Goal: Communication & Community: Connect with others

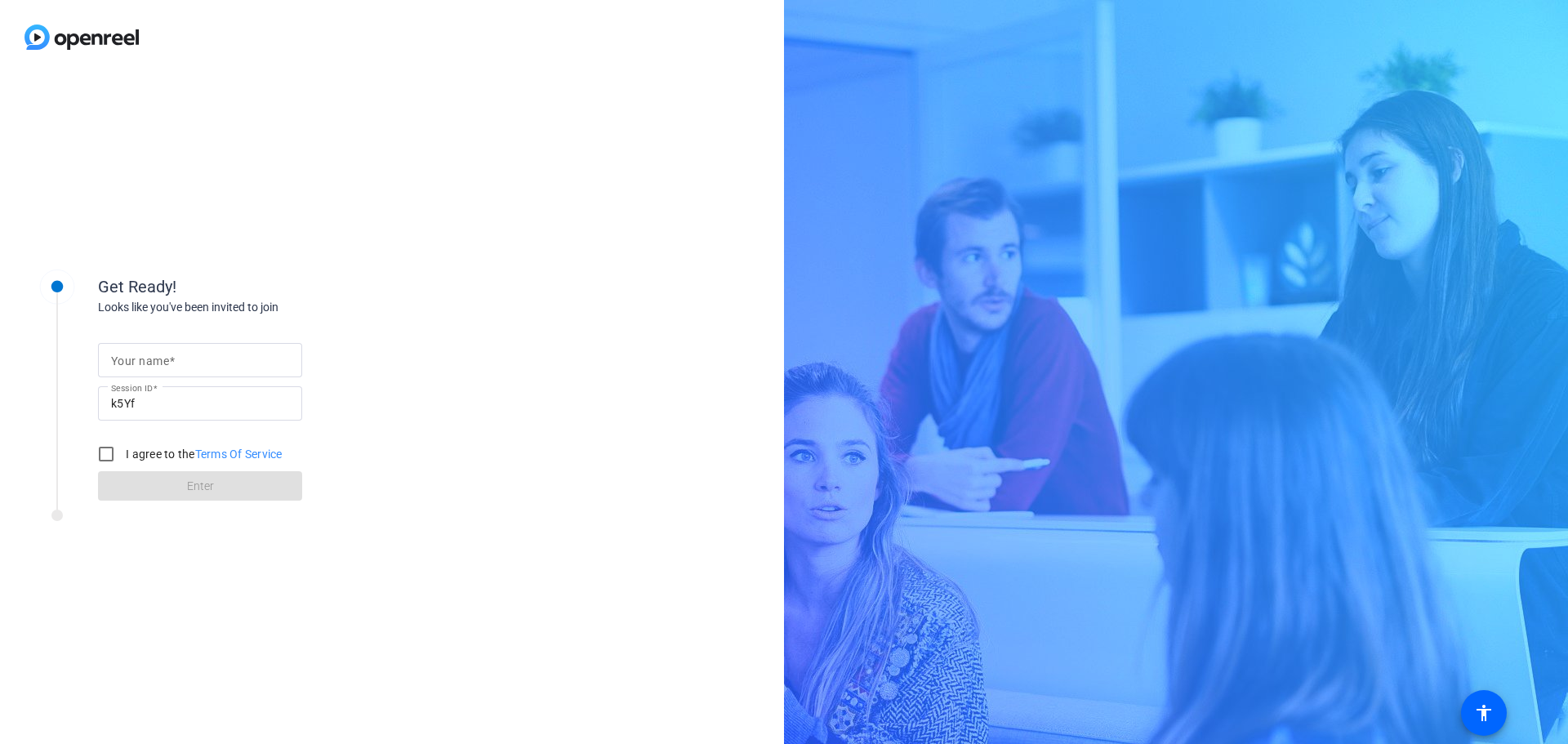
click at [162, 362] on mat-label "Your name" at bounding box center [140, 361] width 58 height 13
click at [162, 362] on input "Your name" at bounding box center [200, 361] width 178 height 20
type input "[PERSON_NAME]"
click at [129, 431] on div at bounding box center [200, 429] width 204 height 18
click at [114, 447] on input "I agree to the Terms Of Service" at bounding box center [106, 454] width 33 height 33
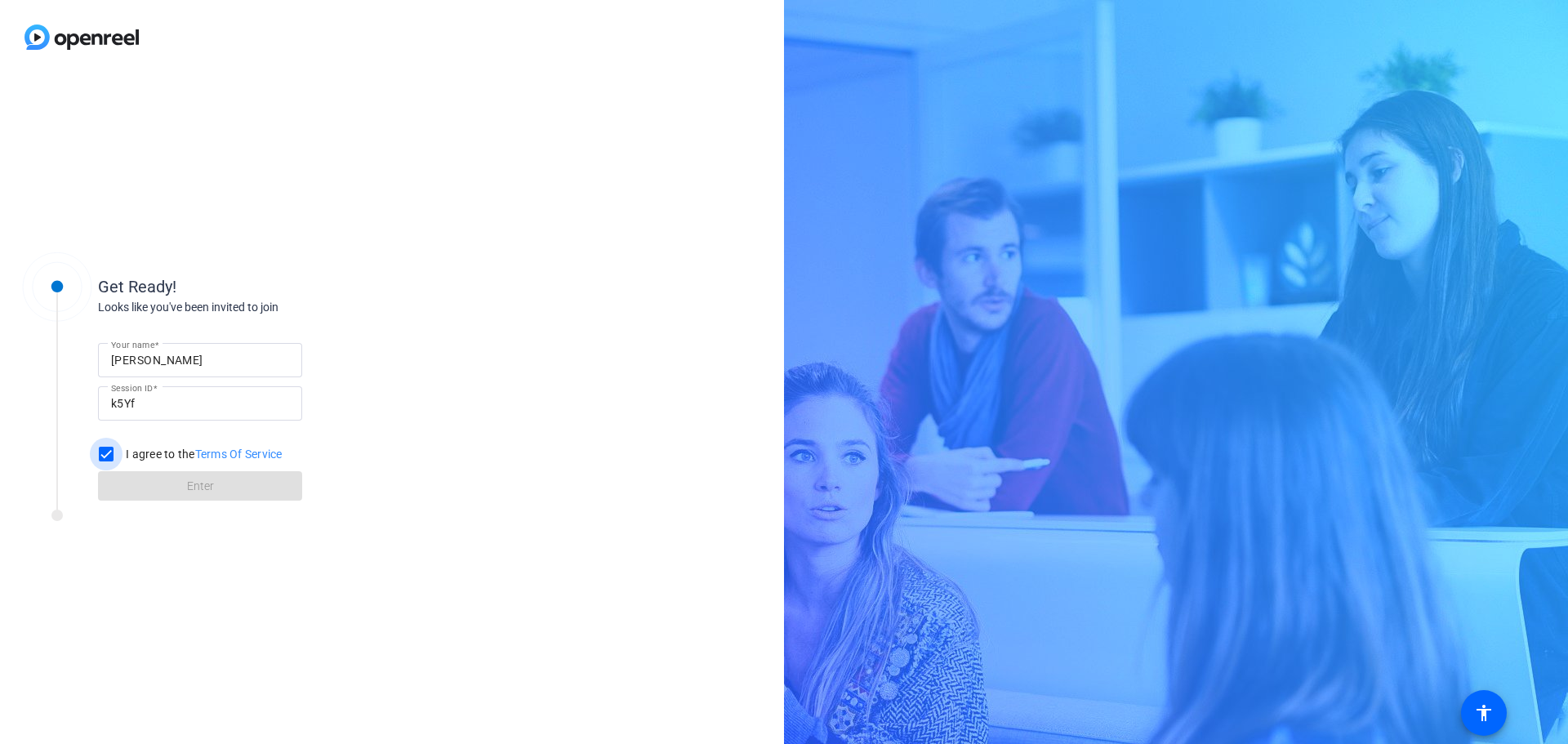
checkbox input "true"
click at [150, 486] on span at bounding box center [200, 485] width 204 height 39
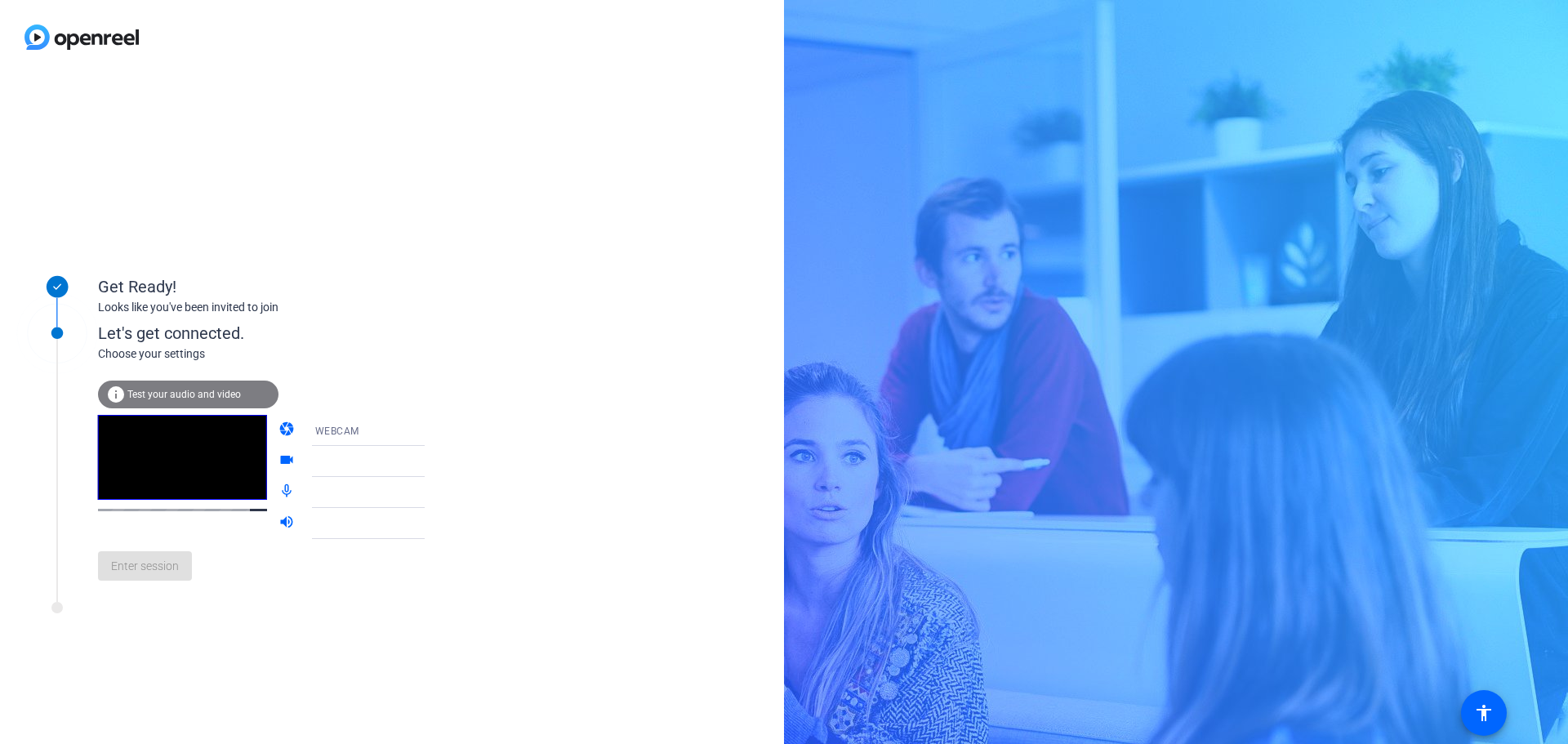
click at [357, 470] on div at bounding box center [377, 462] width 123 height 20
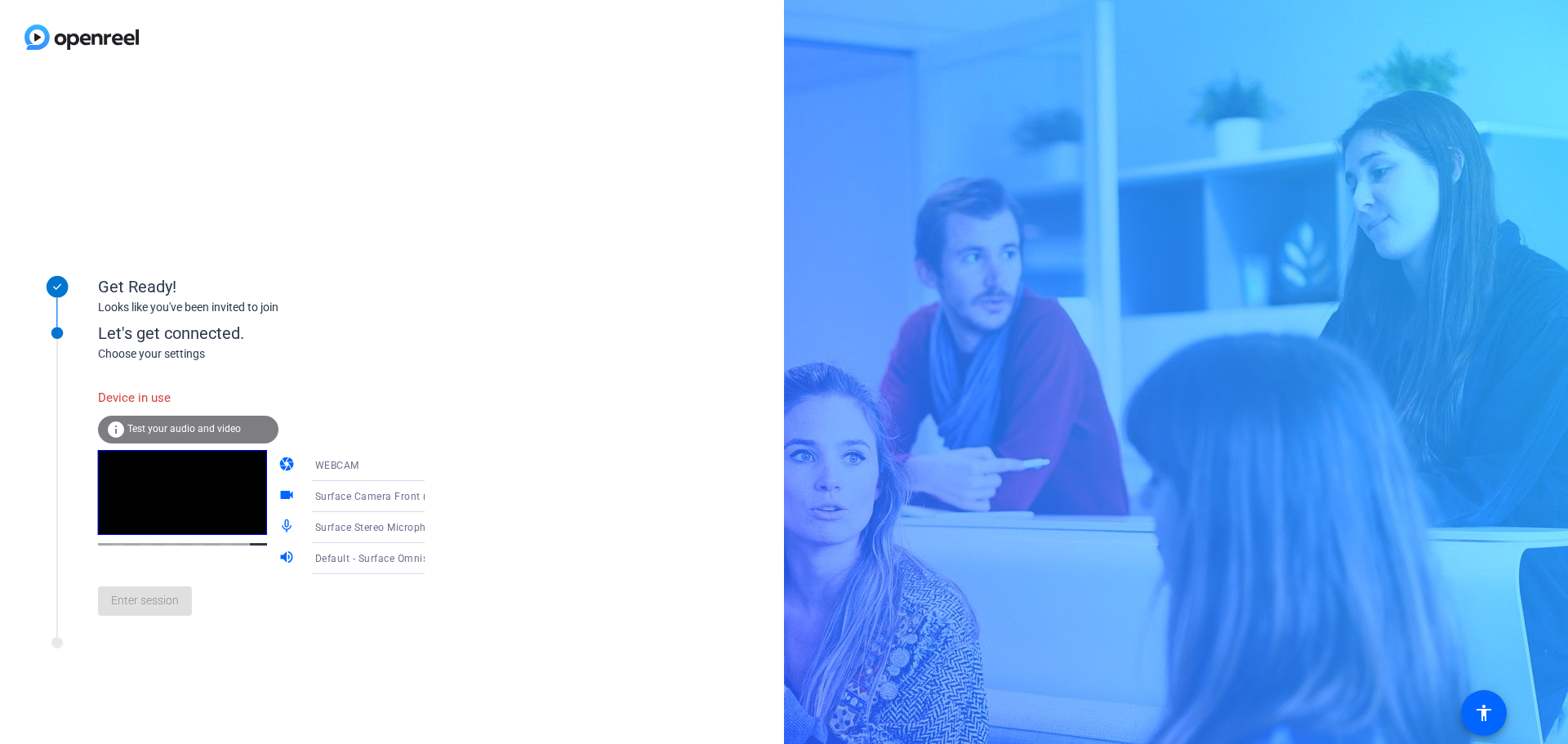
click at [121, 605] on div "Enter session" at bounding box center [277, 601] width 360 height 54
click at [370, 471] on div "WEBCAM" at bounding box center [377, 465] width 123 height 21
click at [370, 471] on div at bounding box center [784, 372] width 1568 height 744
click at [359, 504] on div "Surface Camera Front (045e:0990)" at bounding box center [377, 496] width 123 height 21
click at [358, 519] on span "Surface Camera Front (045e:0990)" at bounding box center [355, 538] width 127 height 39
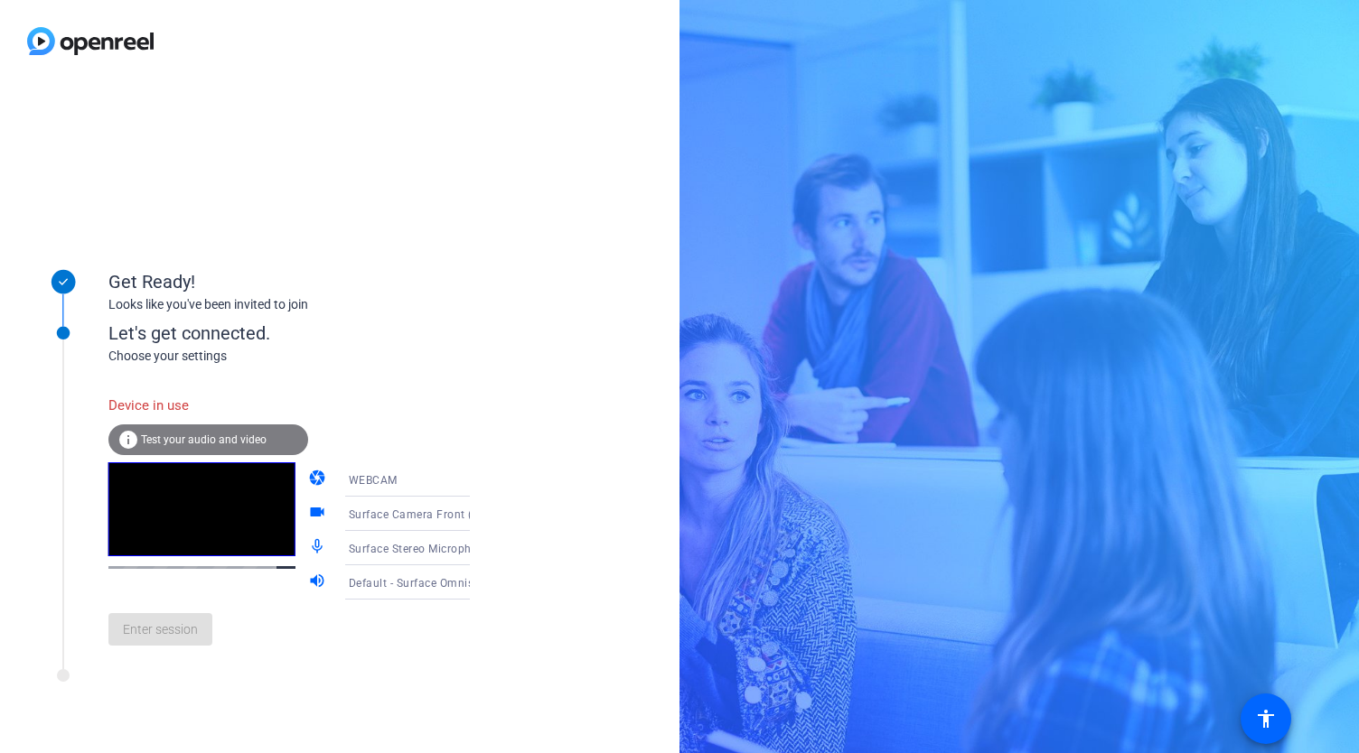
click at [181, 622] on div "Enter session" at bounding box center [307, 630] width 398 height 60
click at [849, 393] on div "Get Ready! Looks like you've been invited to join Let's get connected. Choose y…" at bounding box center [679, 376] width 1359 height 753
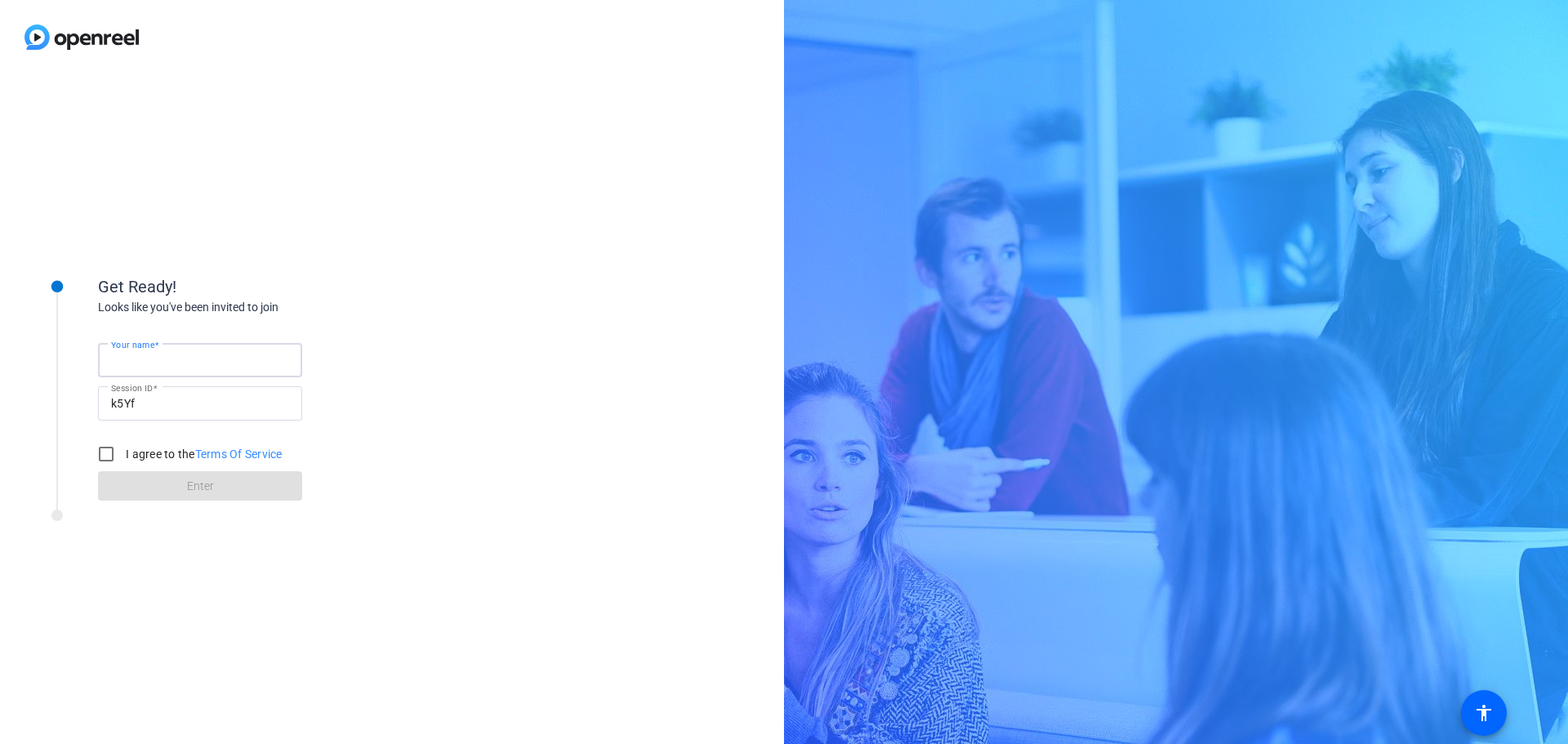
click at [197, 359] on input "Your name" at bounding box center [200, 361] width 178 height 20
type input "[PERSON_NAME]"
click at [106, 460] on input "I agree to the Terms Of Service" at bounding box center [106, 454] width 33 height 33
checkbox input "true"
click at [141, 490] on span at bounding box center [200, 485] width 204 height 39
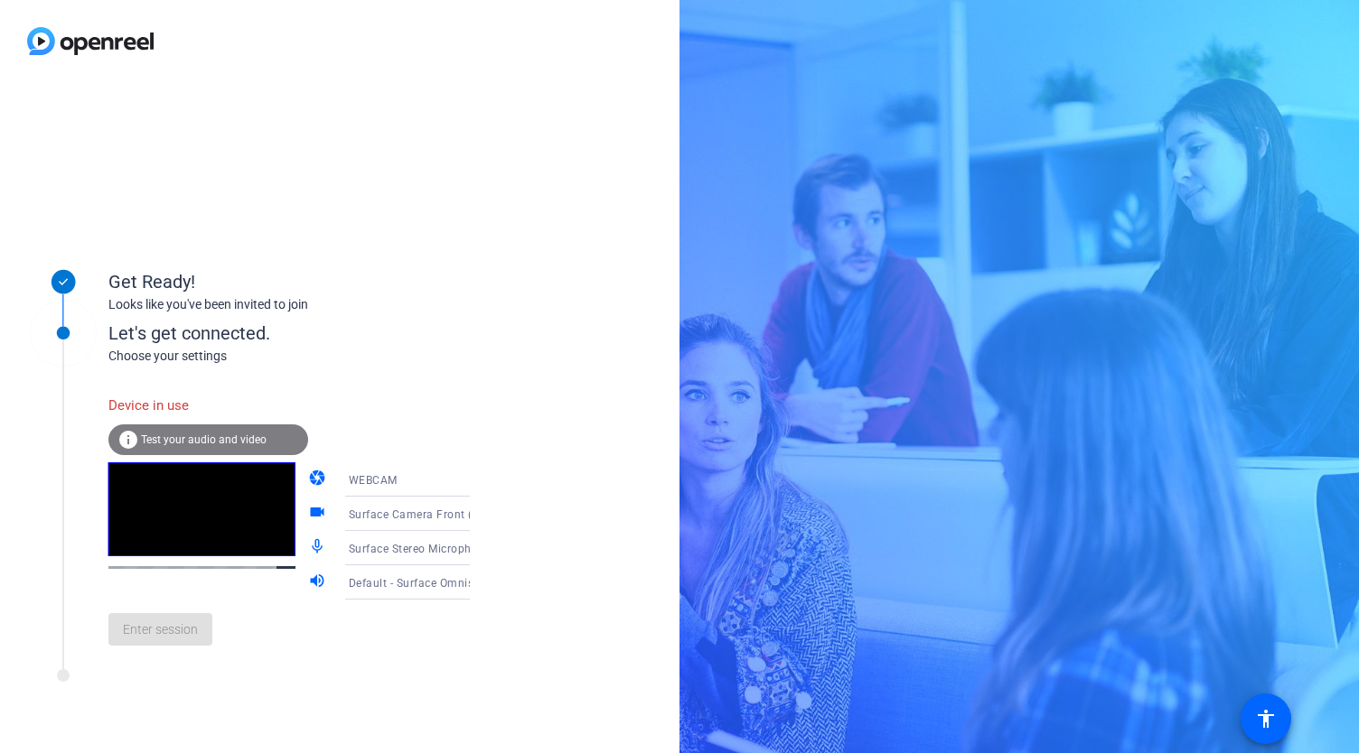
drag, startPoint x: 155, startPoint y: 404, endPoint x: 209, endPoint y: 415, distance: 54.4
click at [209, 415] on div "Device in use" at bounding box center [208, 406] width 200 height 39
click at [211, 444] on span "Test your audio and video" at bounding box center [204, 440] width 126 height 13
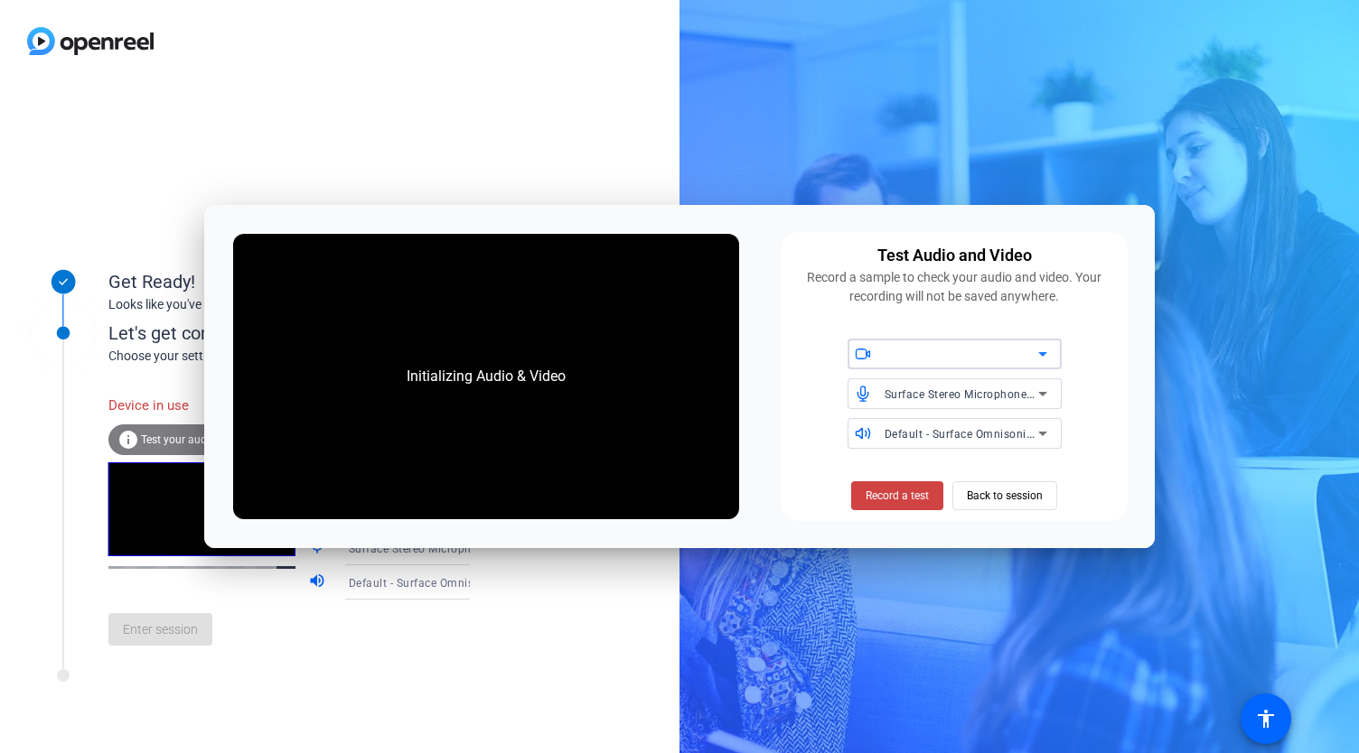
click at [1030, 356] on div at bounding box center [961, 354] width 154 height 22
click at [978, 395] on span "Surface Camera Front (045e:0990)" at bounding box center [952, 391] width 181 height 22
click at [905, 490] on span "Record a test" at bounding box center [896, 496] width 63 height 16
click at [982, 494] on span "Back to session" at bounding box center [1005, 496] width 76 height 34
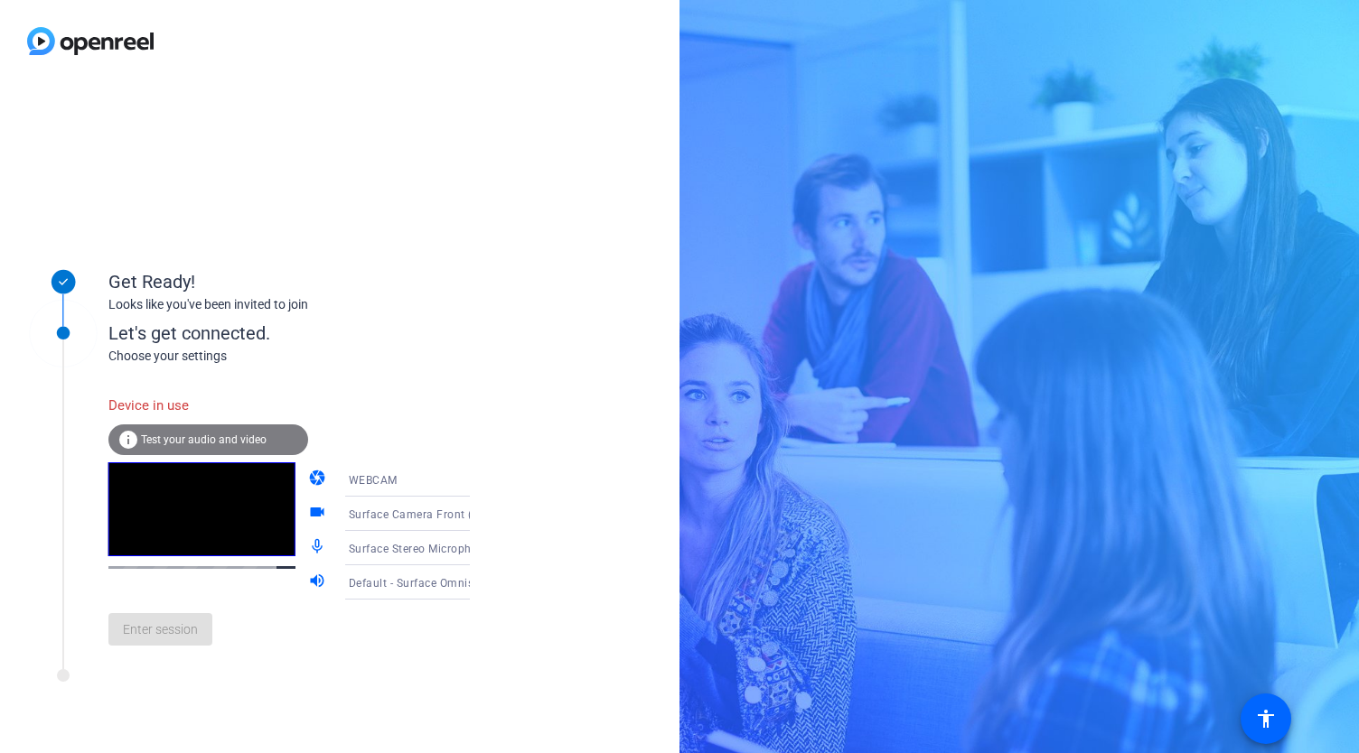
click at [391, 521] on div "Surface Camera Front (045e:0990)" at bounding box center [417, 514] width 136 height 23
click at [389, 557] on span "Surface Camera Front (045e:0990)" at bounding box center [393, 559] width 140 height 43
click at [394, 551] on span "Surface Stereo Microphones (Surface High Definition Audio)" at bounding box center [507, 548] width 317 height 14
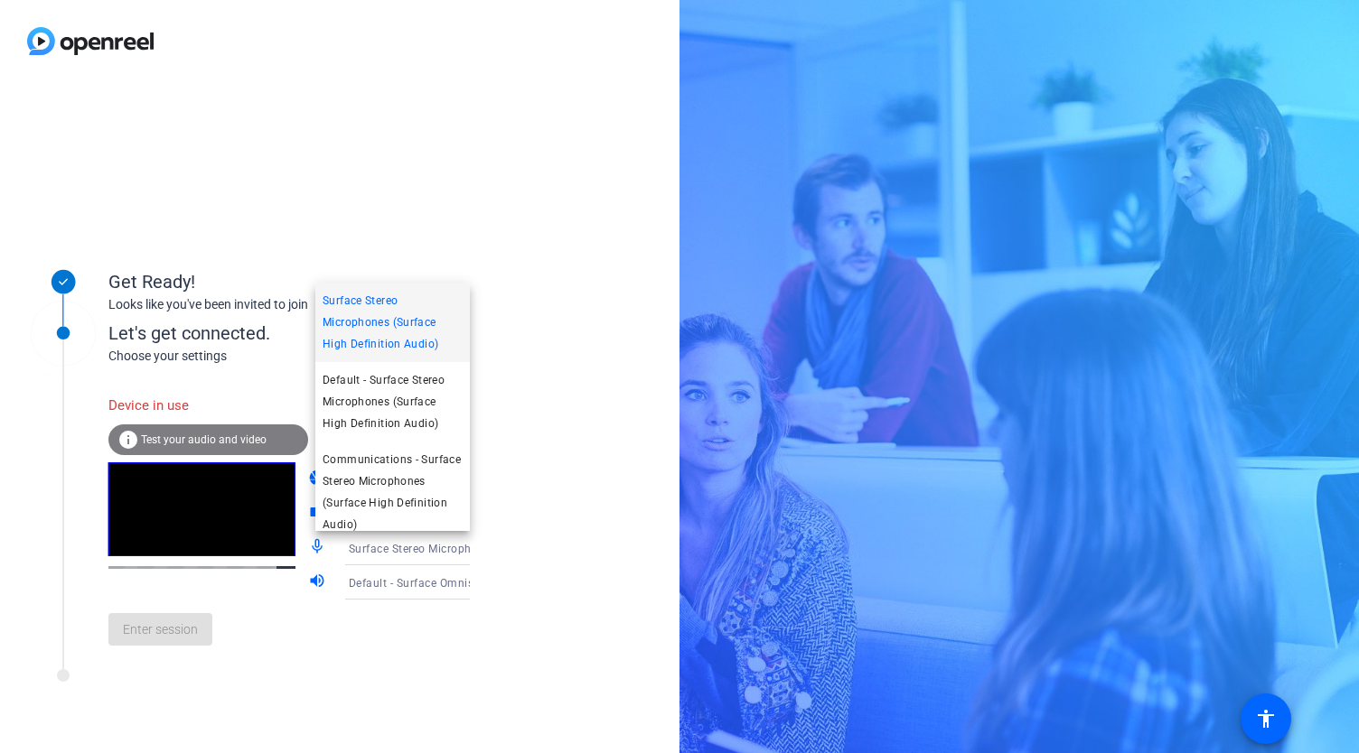
click at [392, 556] on div at bounding box center [679, 376] width 1359 height 753
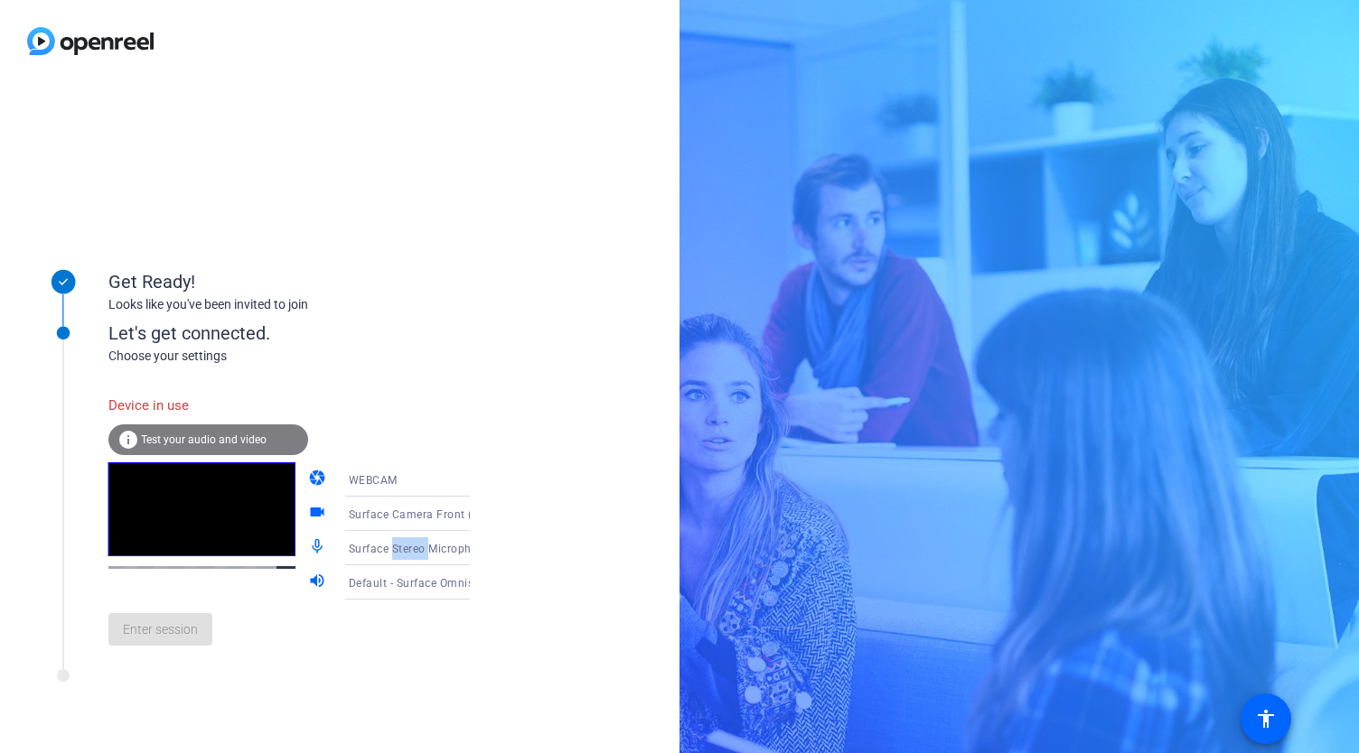
click at [392, 556] on div "Surface Stereo Microphones (Surface High Definition Audio)" at bounding box center [417, 549] width 136 height 23
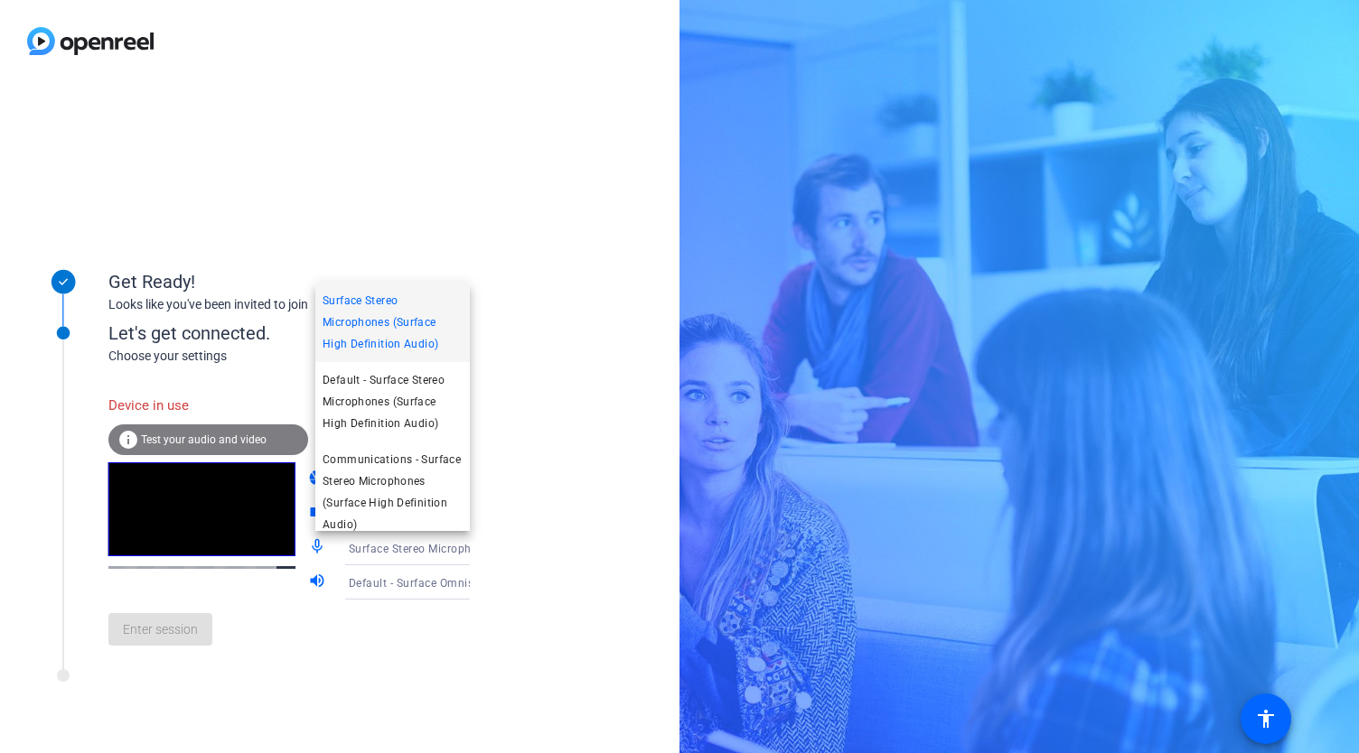
click at [392, 594] on div at bounding box center [679, 376] width 1359 height 753
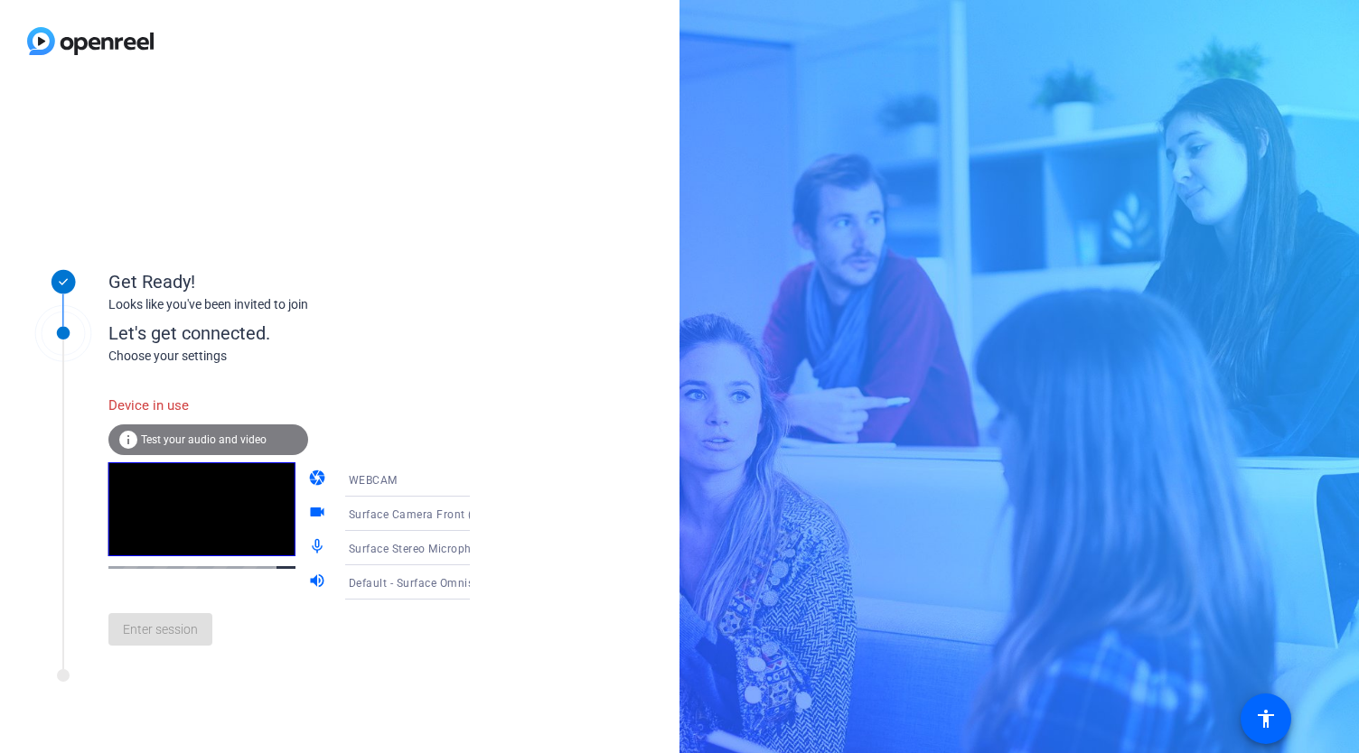
click at [399, 586] on span "Default - Surface Omnisonic Speakers (Surface High Definition Audio)" at bounding box center [533, 582] width 368 height 14
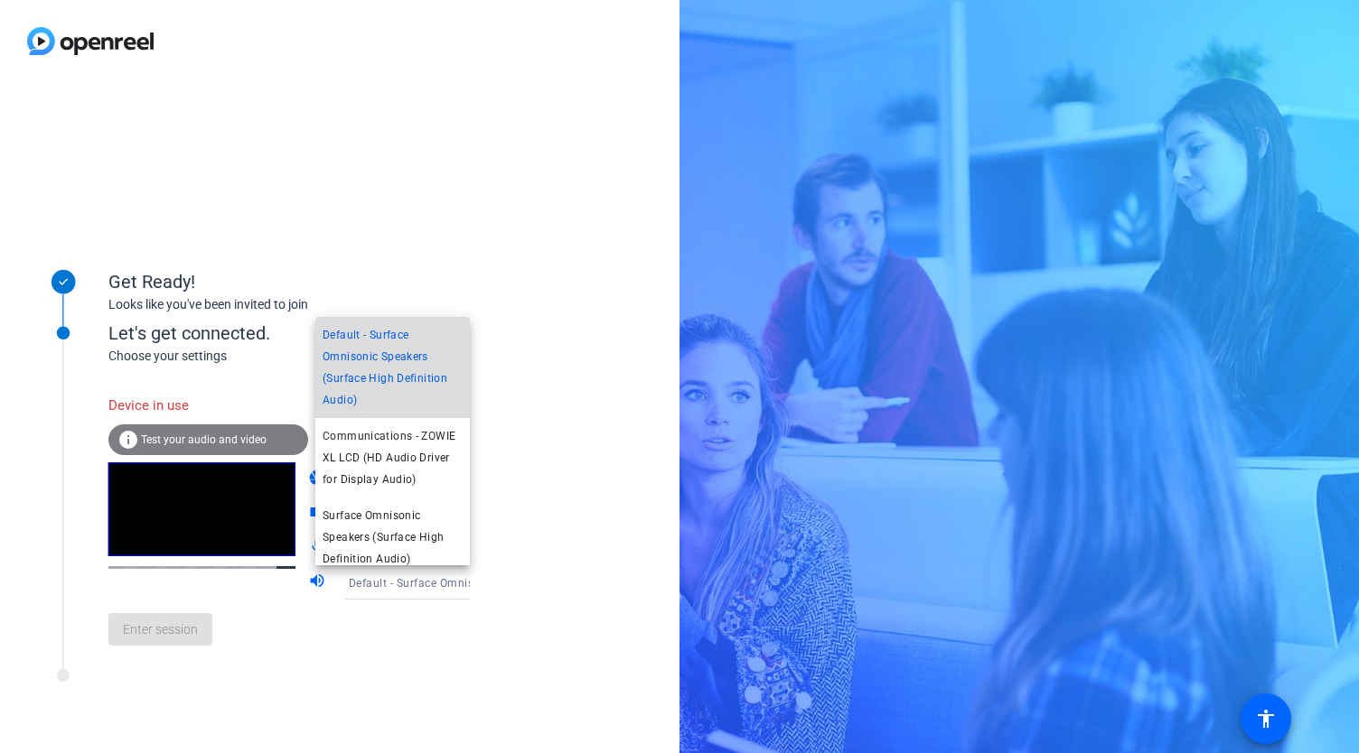
click at [402, 364] on span "Default - Surface Omnisonic Speakers (Surface High Definition Audio)" at bounding box center [393, 367] width 140 height 87
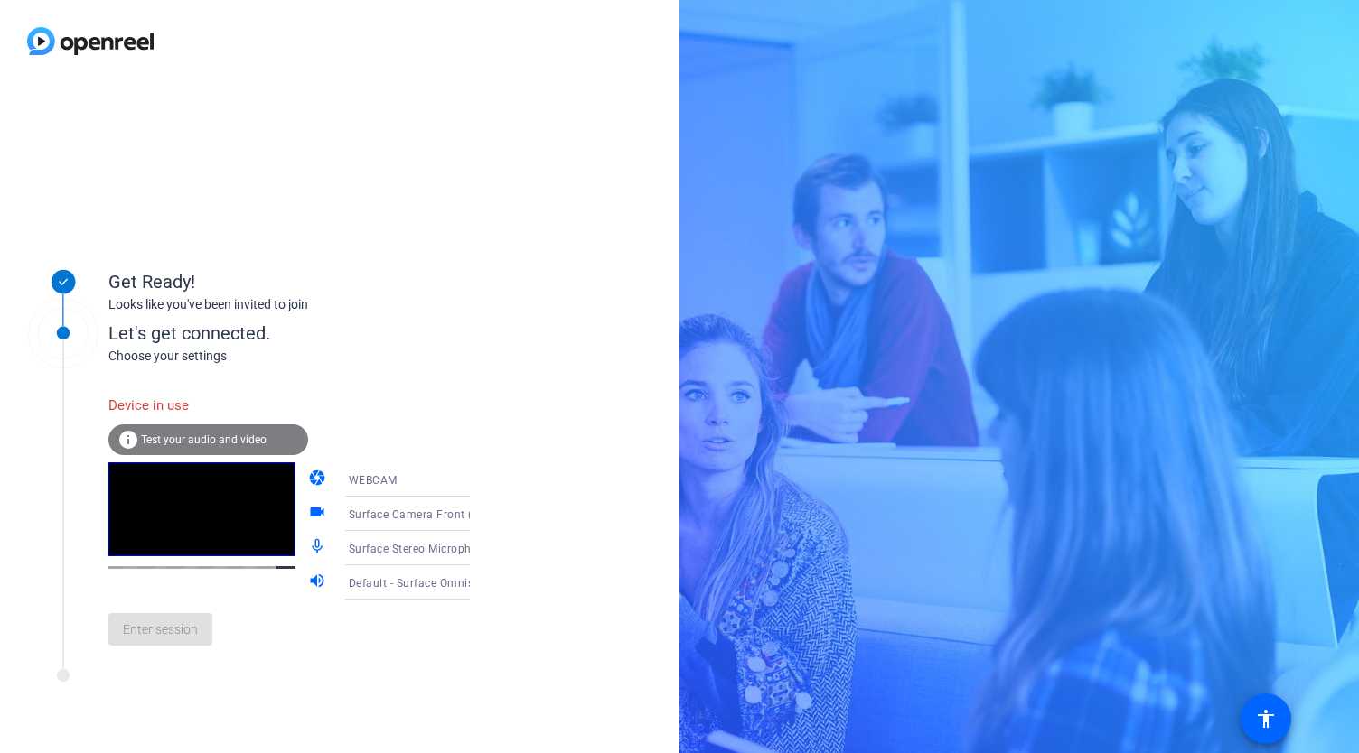
click at [168, 627] on div "Enter session" at bounding box center [307, 630] width 398 height 60
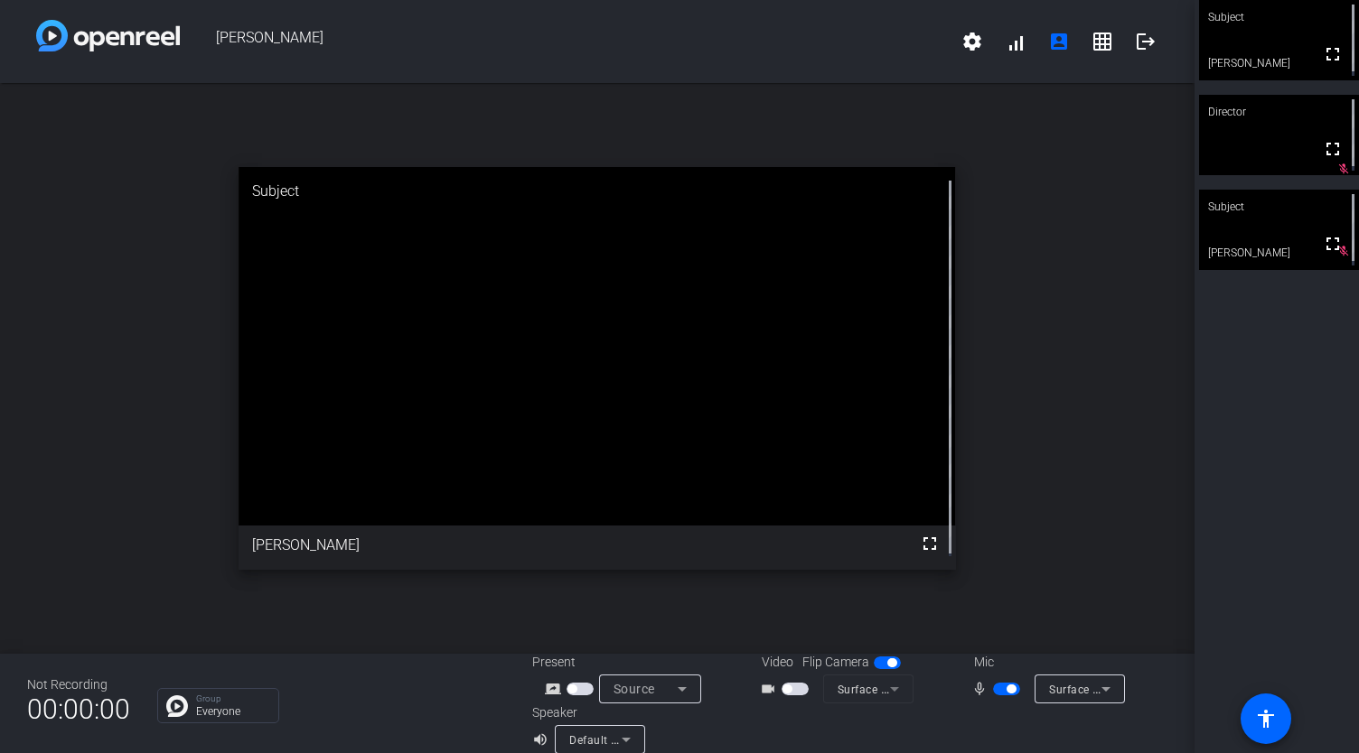
click at [813, 31] on span "[PERSON_NAME]" at bounding box center [565, 41] width 771 height 43
click at [1034, 387] on div "open_in_new Subject fullscreen [PERSON_NAME]" at bounding box center [597, 368] width 1194 height 571
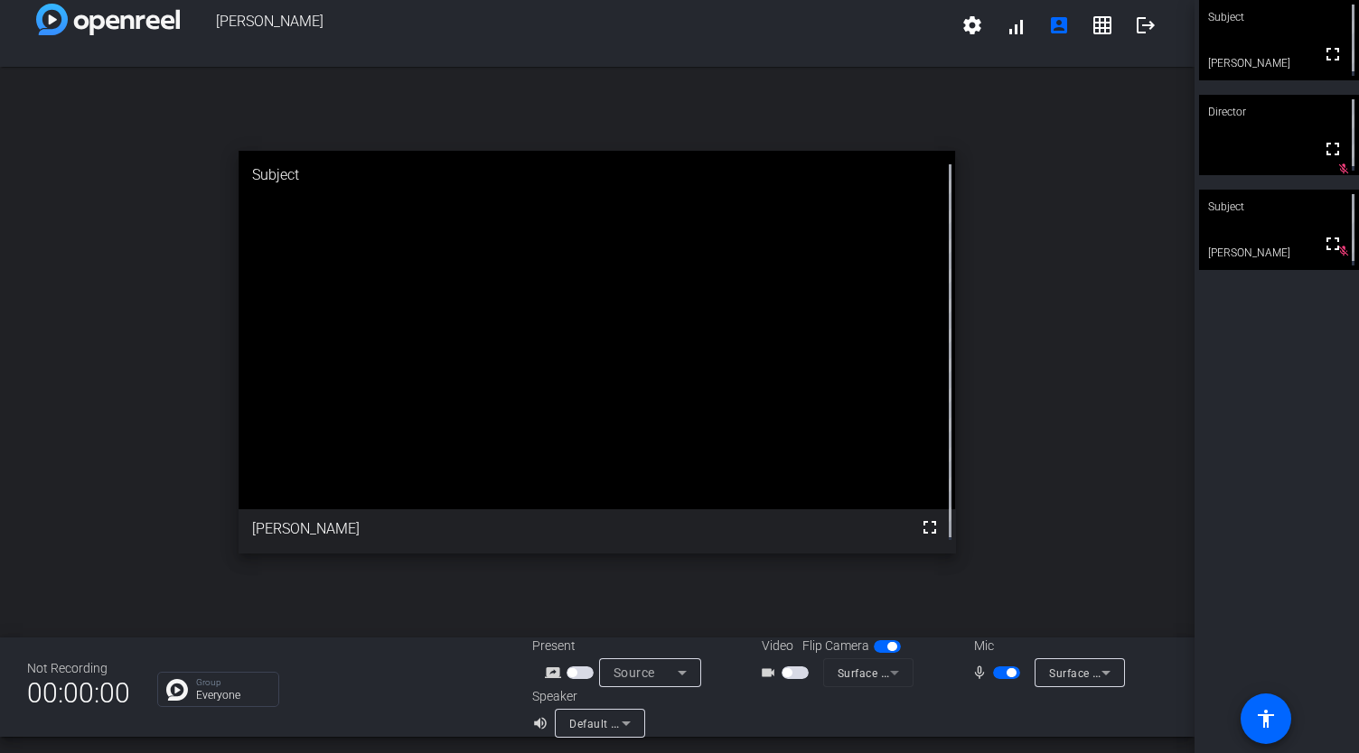
scroll to position [21, 0]
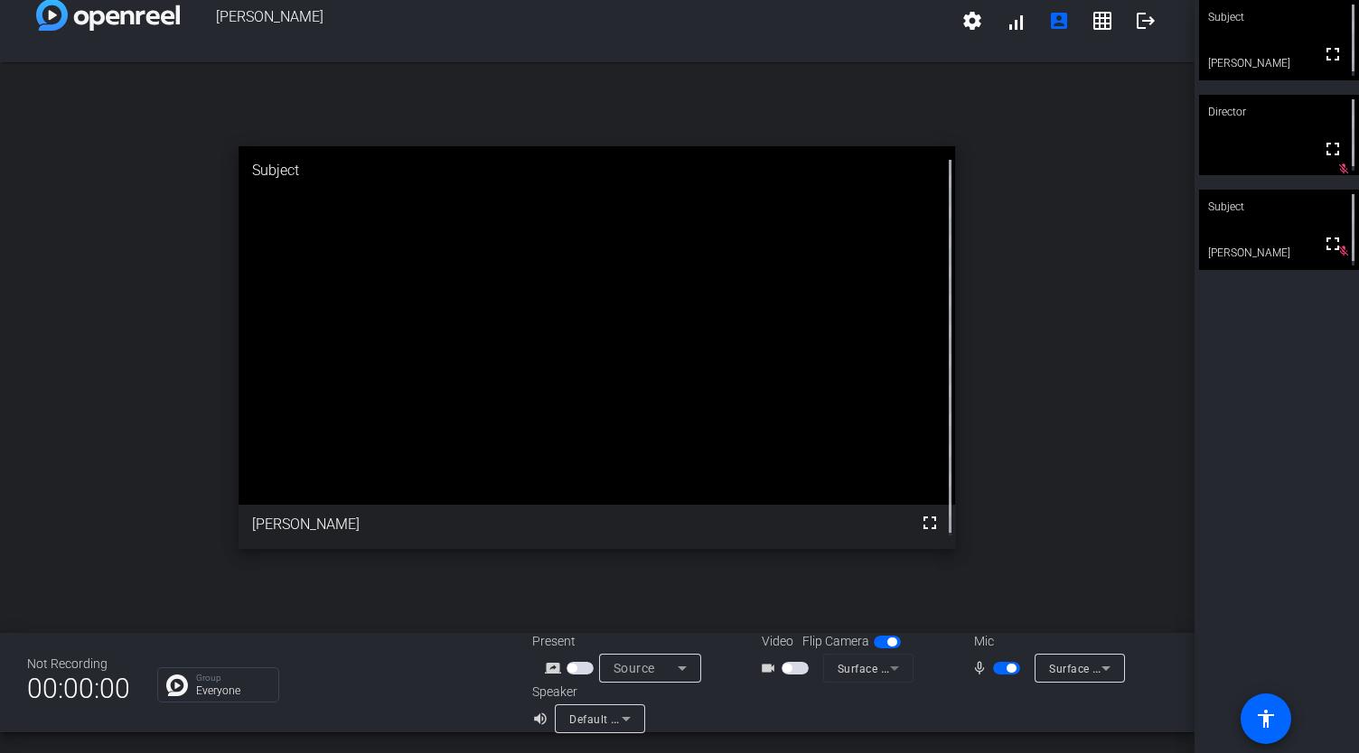
click at [880, 644] on span "button" at bounding box center [887, 642] width 27 height 13
drag, startPoint x: 880, startPoint y: 379, endPoint x: 884, endPoint y: 364, distance: 15.1
click at [884, 364] on video at bounding box center [597, 325] width 716 height 359
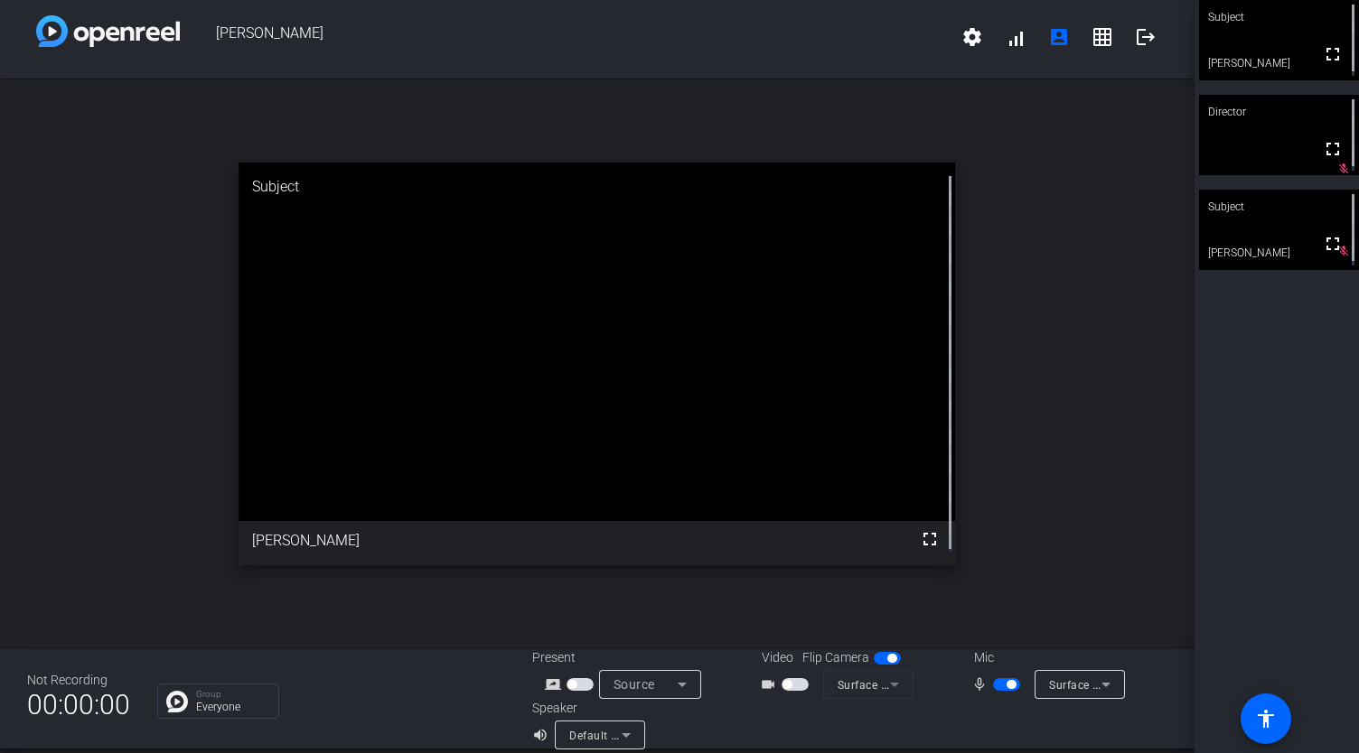
scroll to position [0, 0]
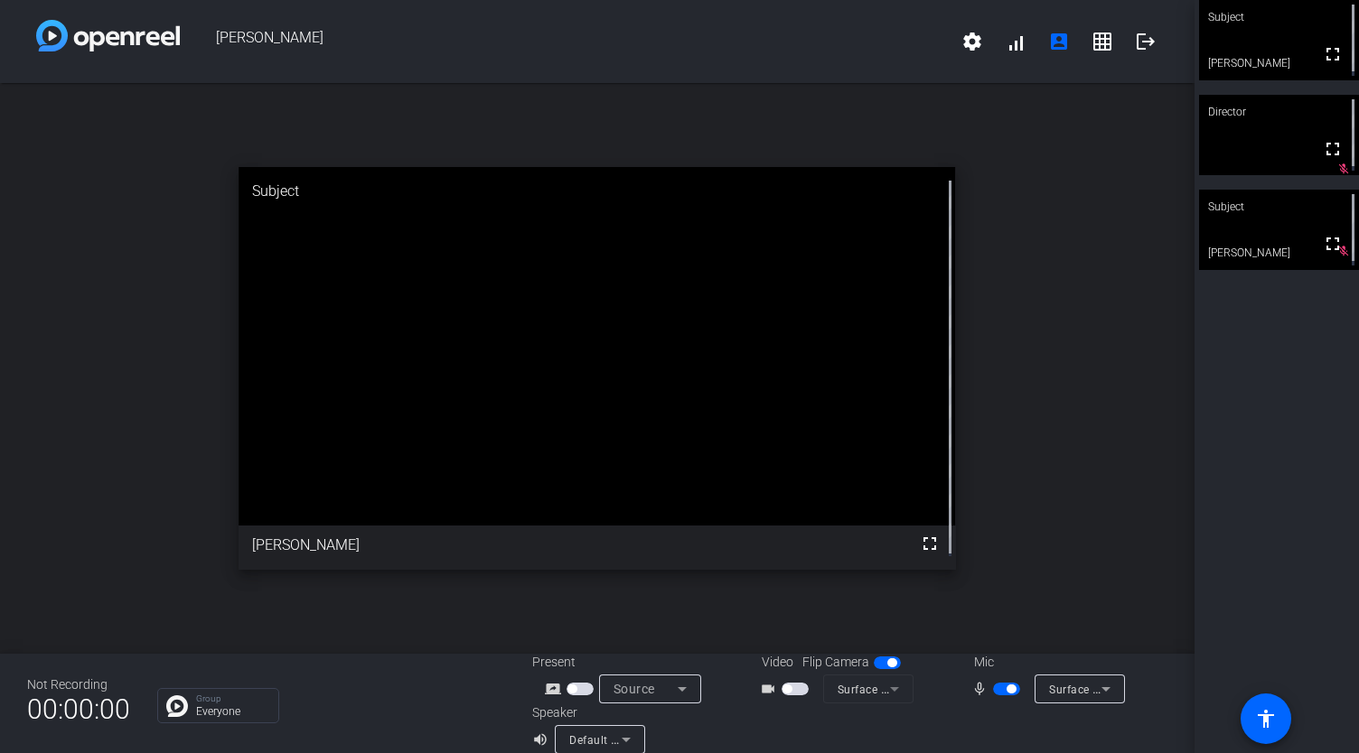
drag, startPoint x: 932, startPoint y: 300, endPoint x: 931, endPoint y: 369, distance: 68.7
click at [931, 369] on video at bounding box center [597, 346] width 716 height 359
click at [1237, 55] on video at bounding box center [1279, 40] width 160 height 80
click at [786, 686] on span "button" at bounding box center [794, 689] width 27 height 13
drag, startPoint x: 785, startPoint y: 686, endPoint x: 835, endPoint y: 689, distance: 49.8
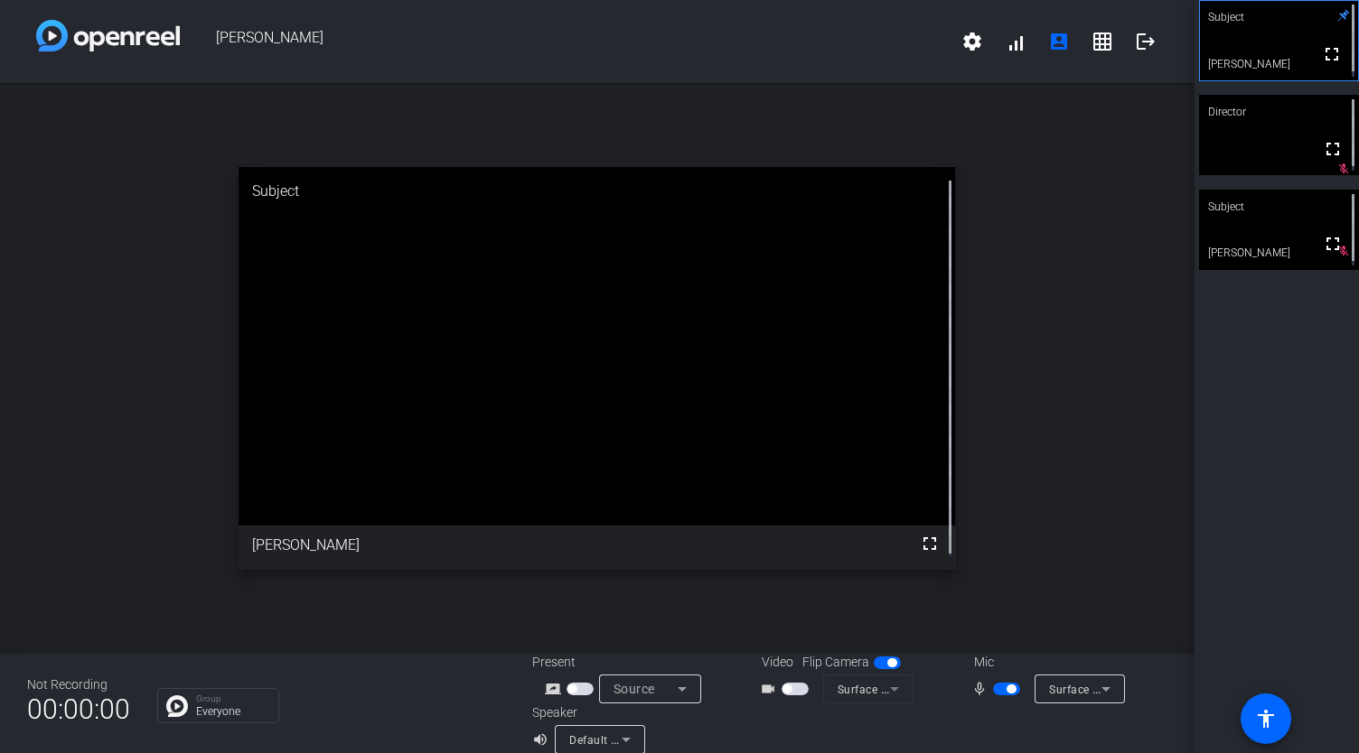
click at [835, 689] on div "videocam_outline Surface Camera Front (045e:0990)" at bounding box center [834, 689] width 181 height 29
click at [788, 693] on span "button" at bounding box center [794, 689] width 27 height 13
click at [963, 33] on mat-icon "settings" at bounding box center [972, 42] width 22 height 22
click at [963, 33] on div at bounding box center [679, 376] width 1359 height 753
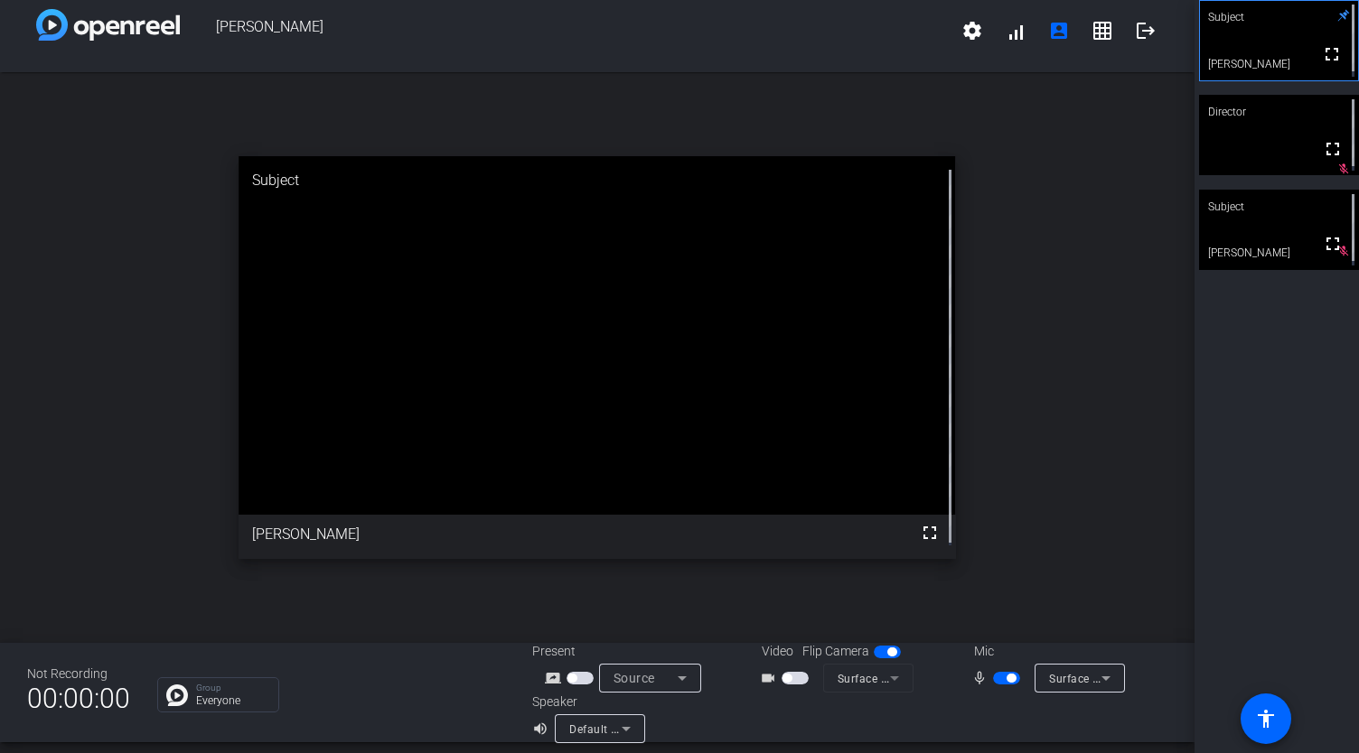
scroll to position [21, 0]
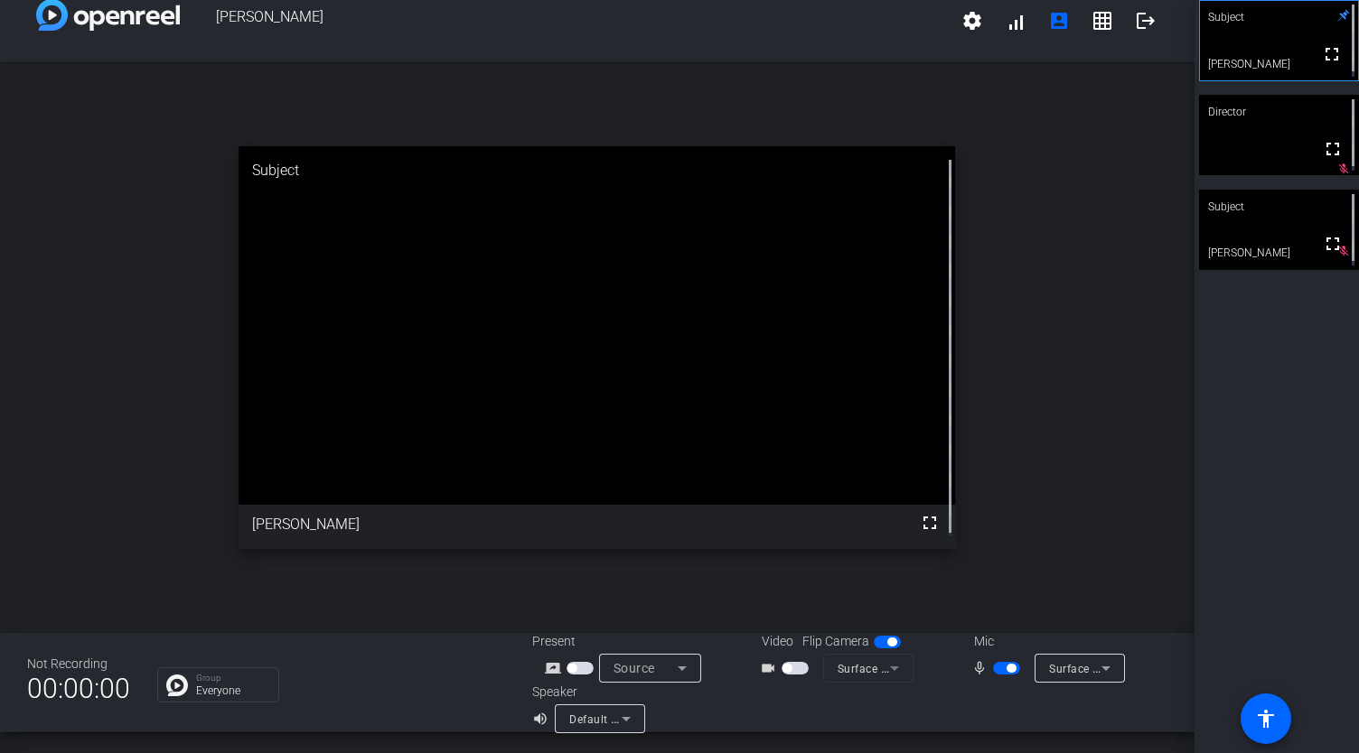
click at [615, 717] on icon at bounding box center [626, 719] width 22 height 22
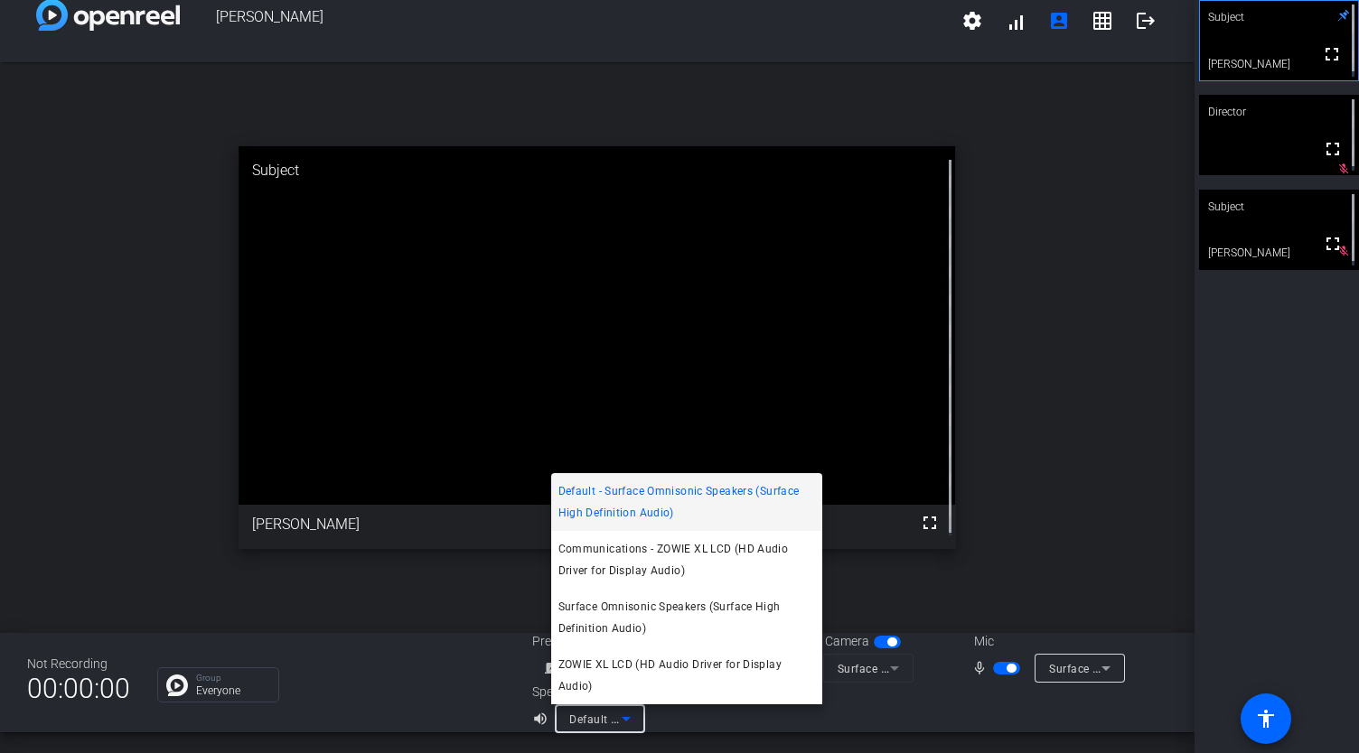
click at [615, 717] on div at bounding box center [679, 376] width 1359 height 753
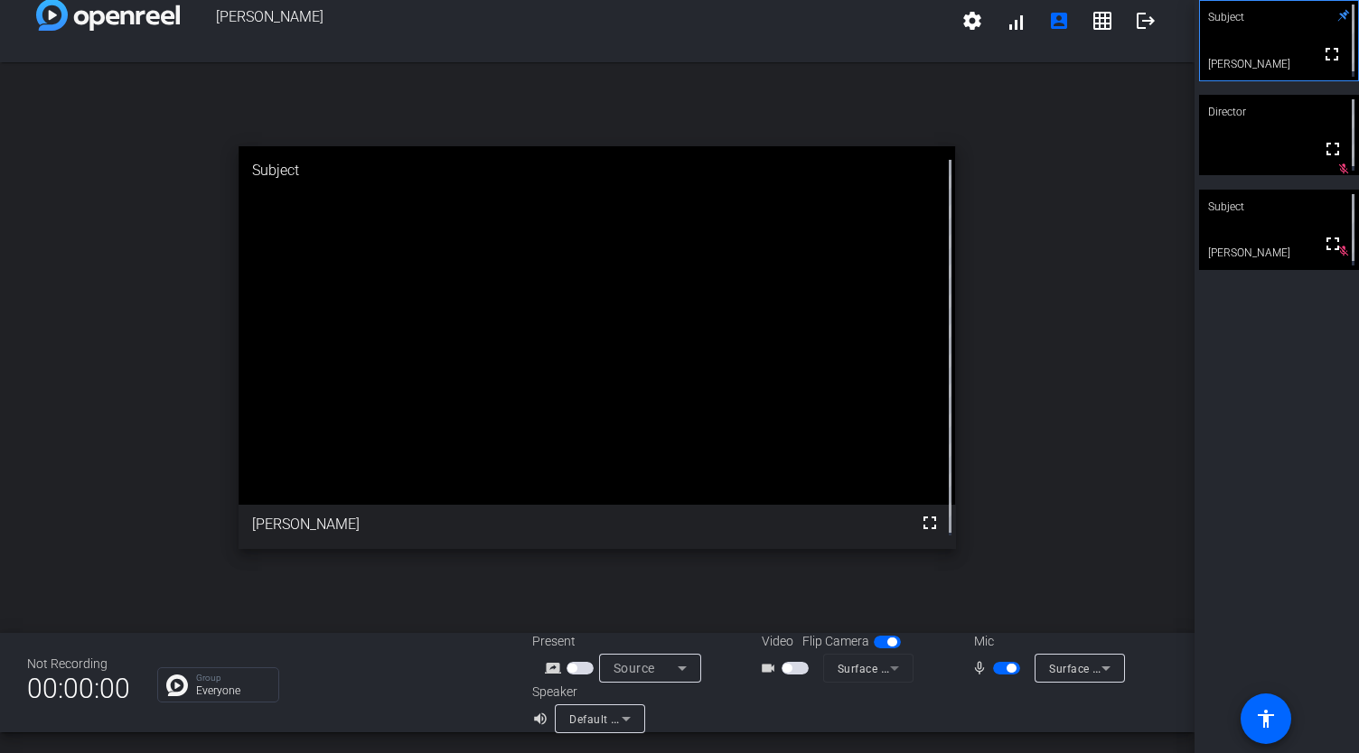
click at [1102, 678] on icon at bounding box center [1106, 669] width 22 height 22
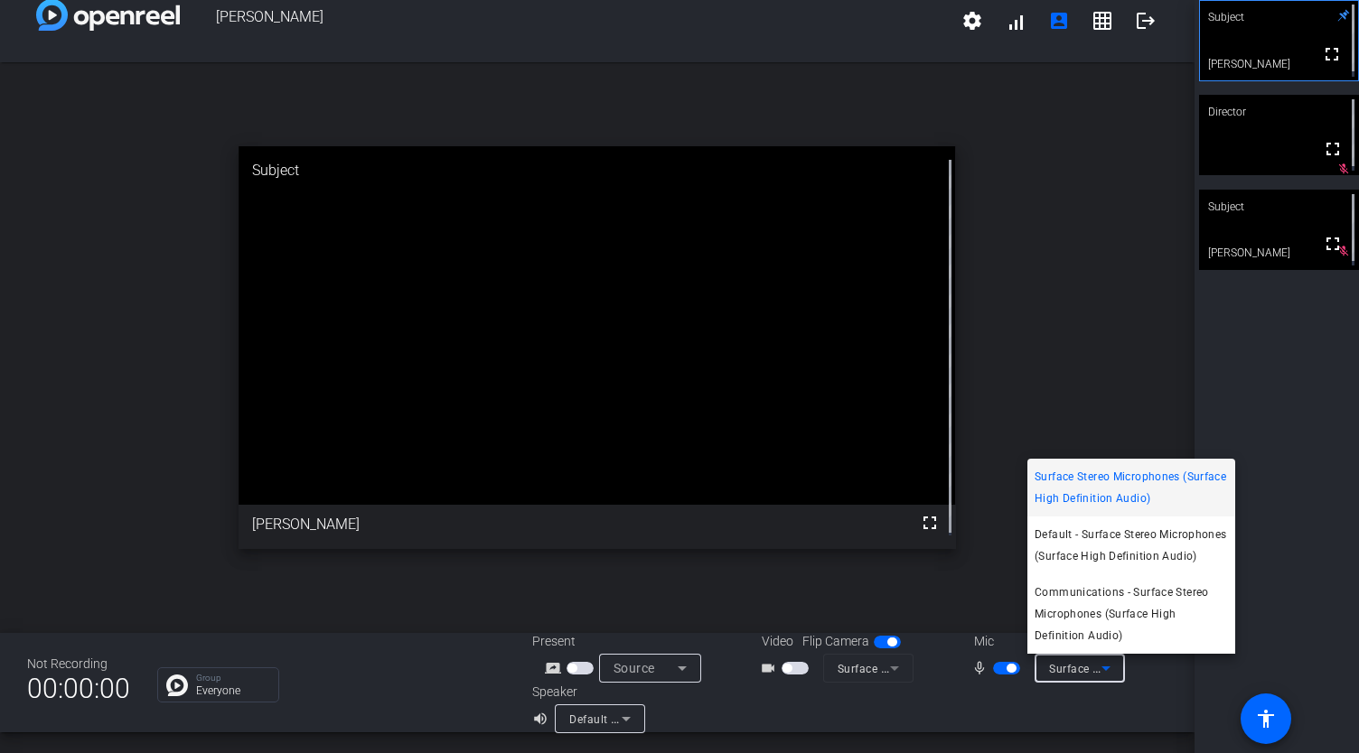
click at [1102, 678] on div at bounding box center [679, 376] width 1359 height 753
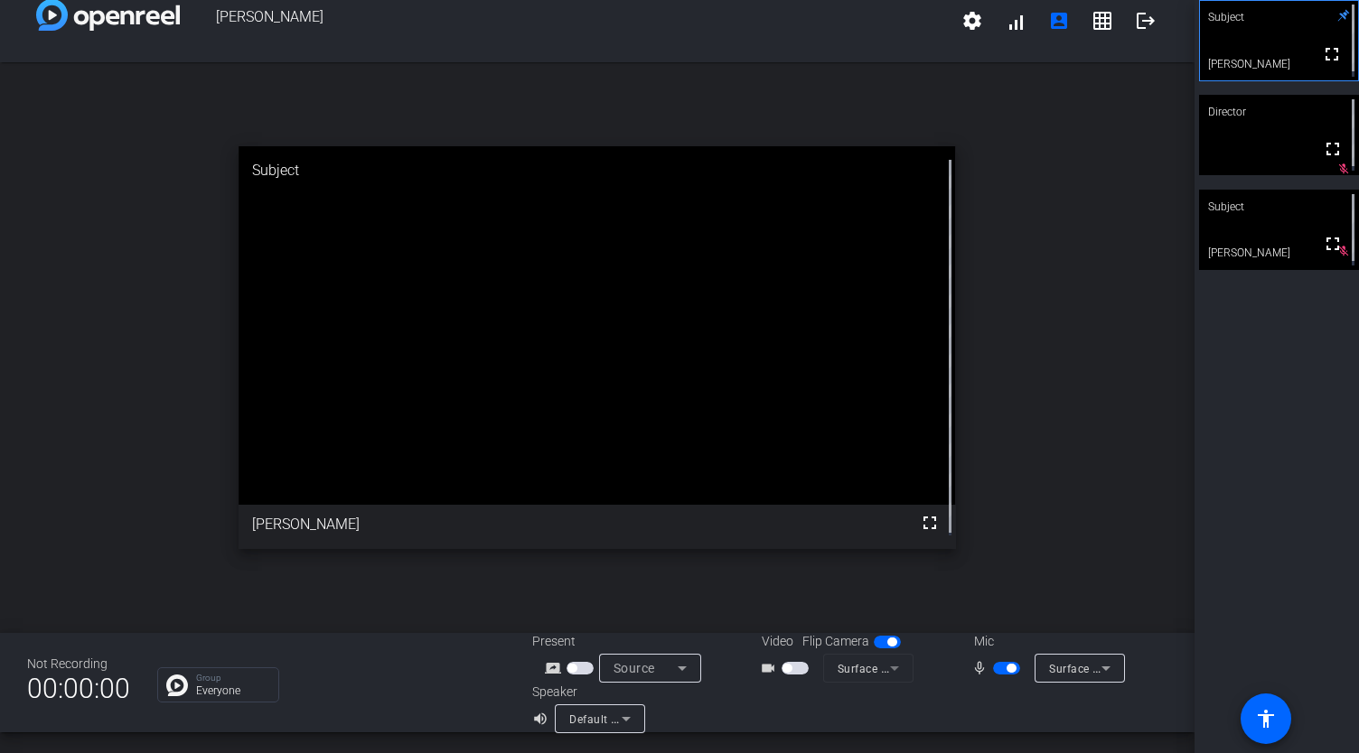
click at [875, 647] on span "button" at bounding box center [887, 642] width 27 height 13
click at [1046, 471] on div "open_in_new Subject fullscreen Hannah" at bounding box center [597, 347] width 1194 height 571
click at [1024, 502] on div "open_in_new Subject fullscreen Hannah" at bounding box center [597, 347] width 1194 height 571
click at [1099, 527] on div "open_in_new Subject fullscreen Hannah" at bounding box center [597, 347] width 1194 height 571
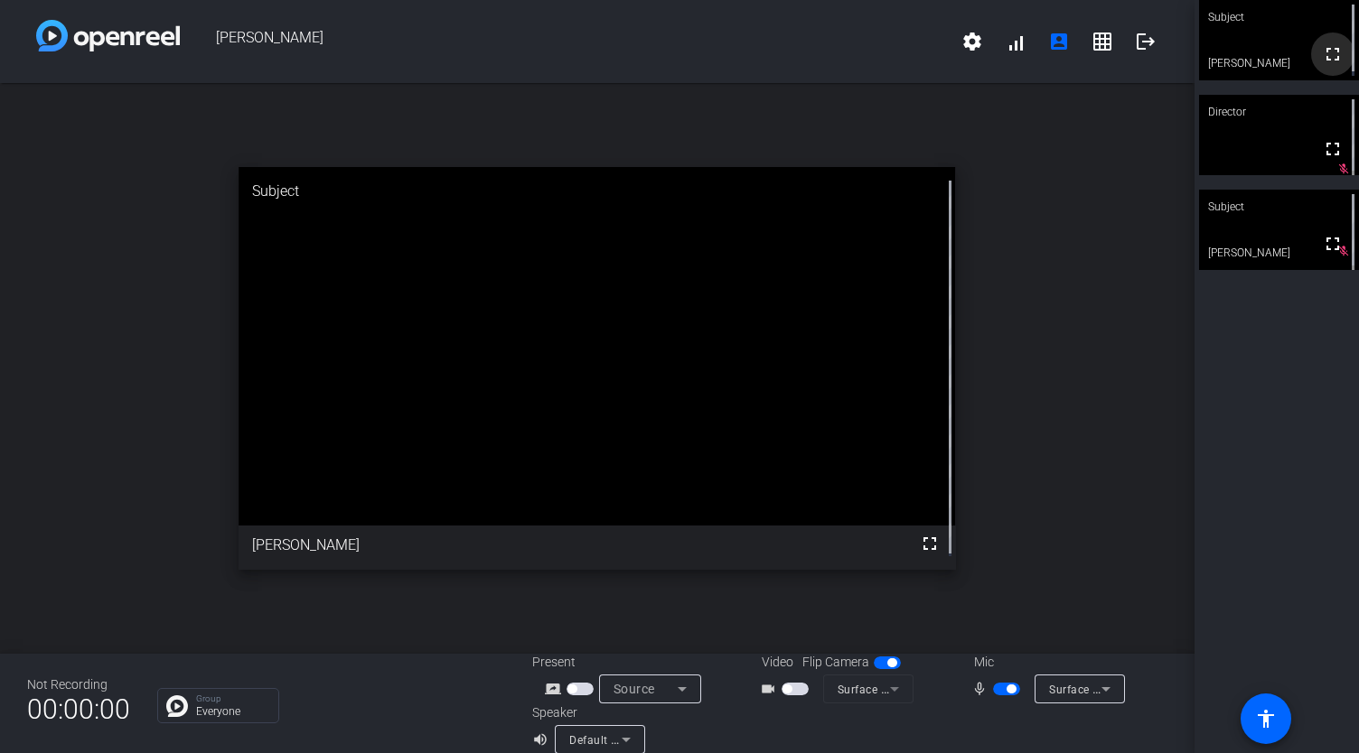
click at [1322, 51] on mat-icon "fullscreen" at bounding box center [1333, 54] width 22 height 22
click at [878, 664] on span "button" at bounding box center [887, 663] width 27 height 13
click at [793, 687] on span "button" at bounding box center [794, 689] width 27 height 13
click at [887, 691] on mat-form-field "Surface Camera Front (045e:0990)" at bounding box center [868, 689] width 90 height 29
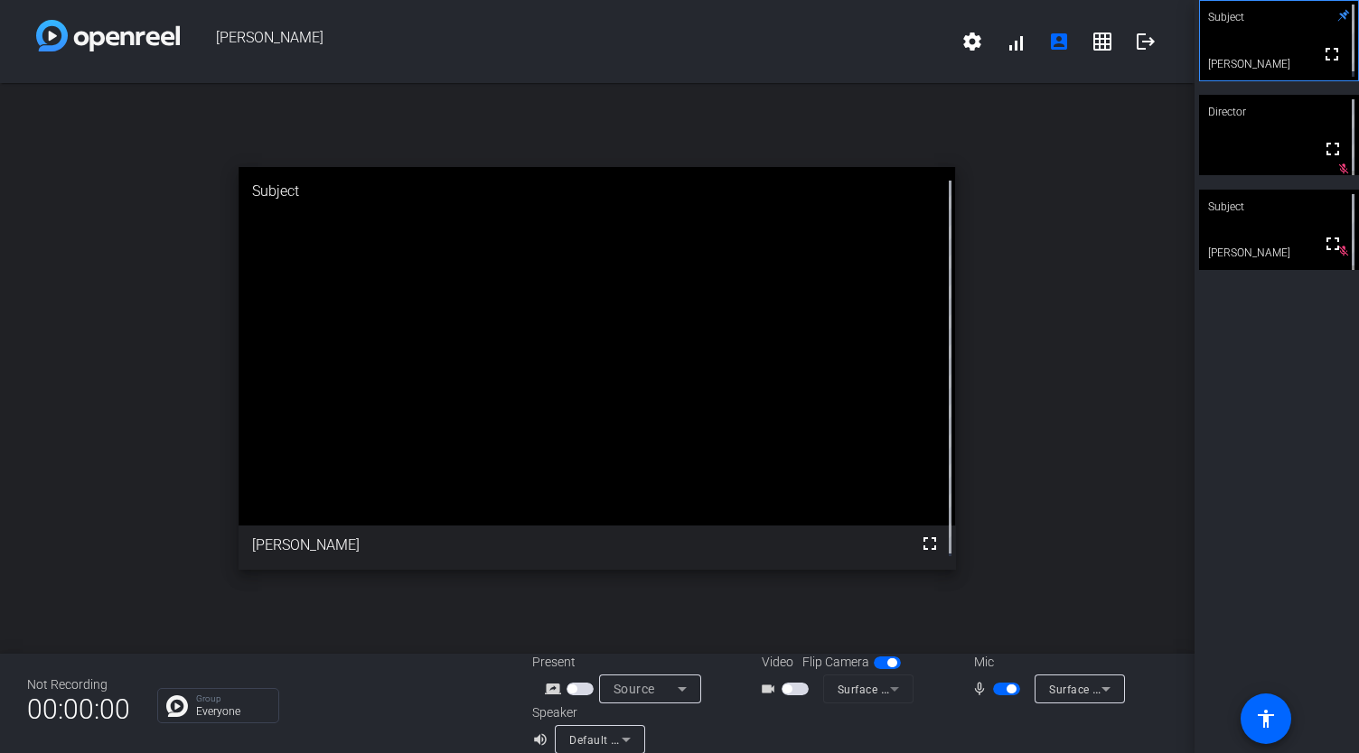
click at [876, 694] on mat-form-field "Surface Camera Front (045e:0990)" at bounding box center [868, 689] width 90 height 29
click at [781, 694] on span "button" at bounding box center [794, 689] width 27 height 13
click at [671, 694] on icon at bounding box center [682, 689] width 22 height 22
click at [676, 694] on div at bounding box center [679, 376] width 1359 height 753
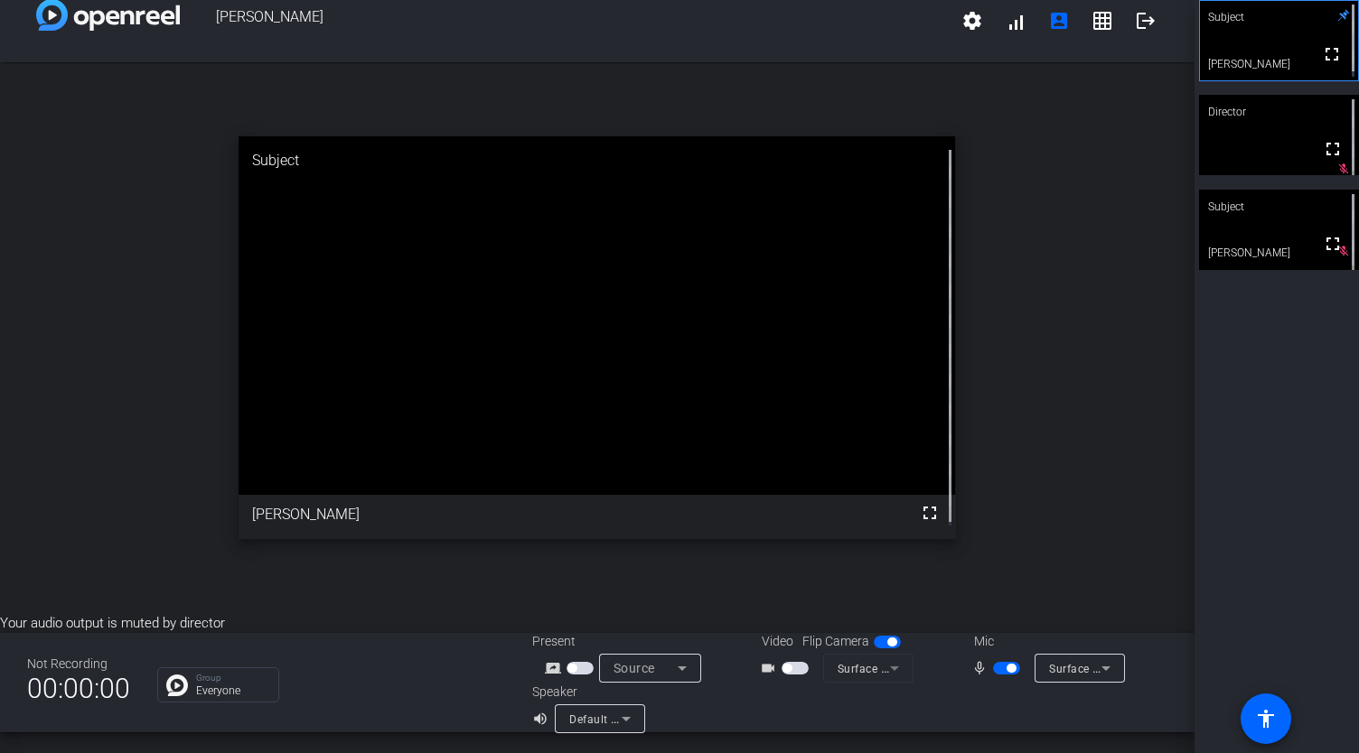
drag, startPoint x: 1319, startPoint y: 243, endPoint x: 1319, endPoint y: 352, distance: 109.3
click at [1322, 243] on mat-icon "fullscreen" at bounding box center [1333, 244] width 22 height 22
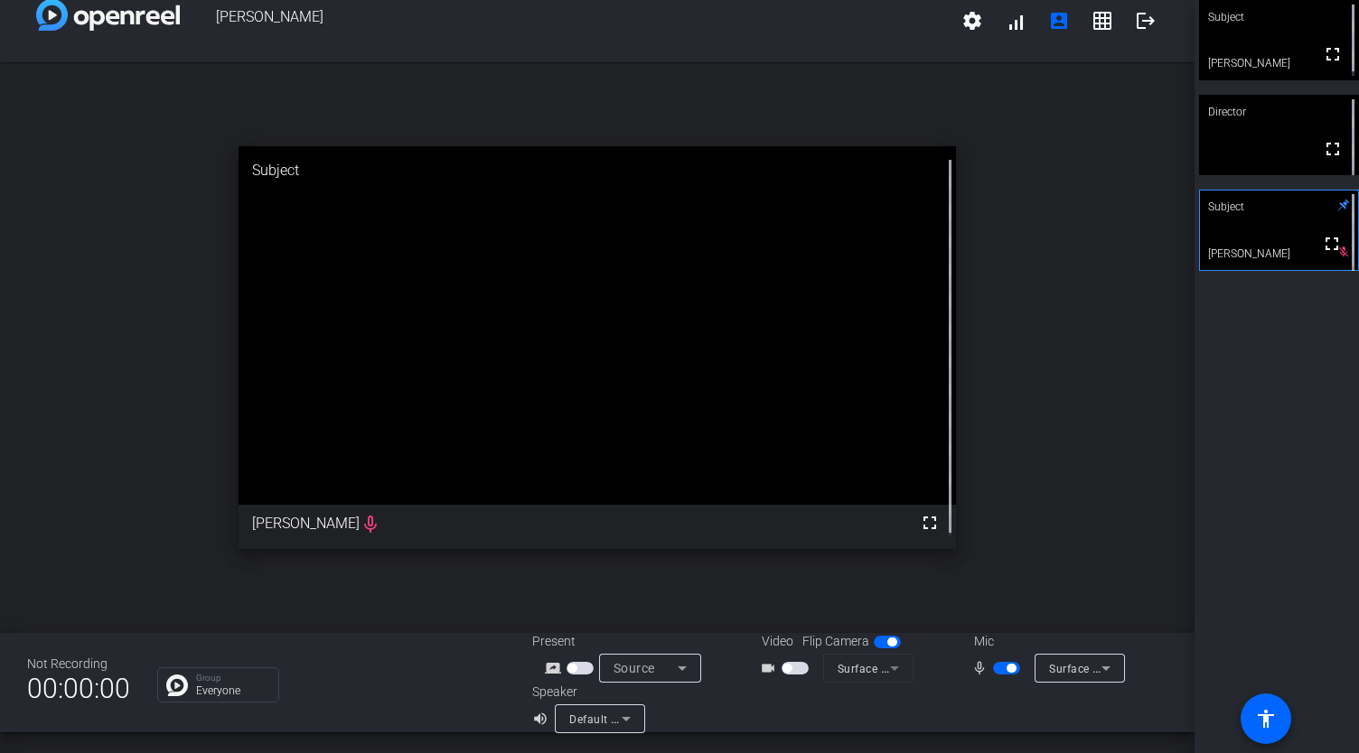
click at [701, 730] on div "Speaker volume_up Default - Surface Omnisonic Speakers (Surface High Definition…" at bounding box center [690, 708] width 317 height 51
click at [1009, 668] on span "button" at bounding box center [1006, 668] width 27 height 13
click at [1002, 669] on span "button" at bounding box center [1006, 668] width 27 height 13
click at [1006, 665] on span "button" at bounding box center [1010, 668] width 9 height 9
click at [1005, 669] on span "button" at bounding box center [1006, 668] width 27 height 13
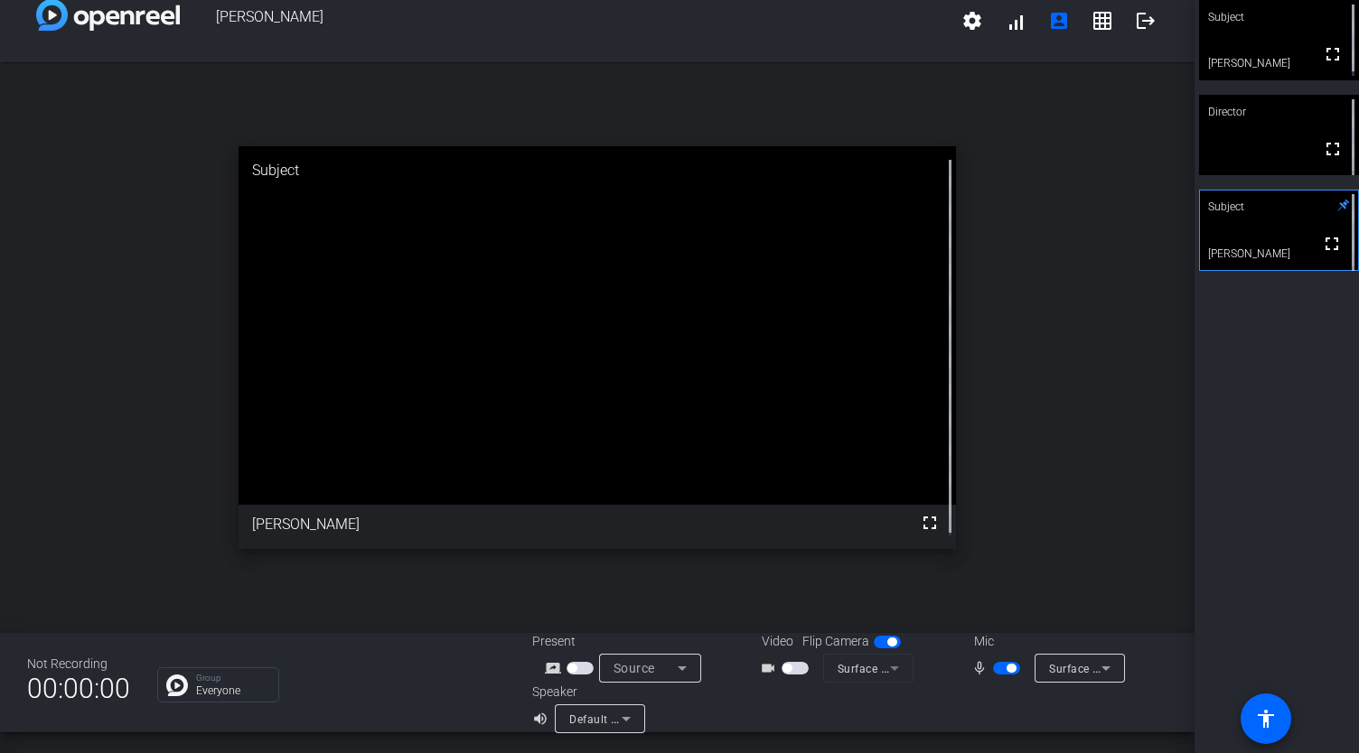
click at [1006, 670] on span "button" at bounding box center [1010, 668] width 9 height 9
click at [99, 225] on div "open_in_new Subject fullscreen Piers Patten" at bounding box center [597, 347] width 1194 height 571
click at [996, 671] on span "button" at bounding box center [1006, 668] width 27 height 13
click at [194, 363] on div "open_in_new Subject fullscreen Piers Patten" at bounding box center [597, 347] width 1194 height 571
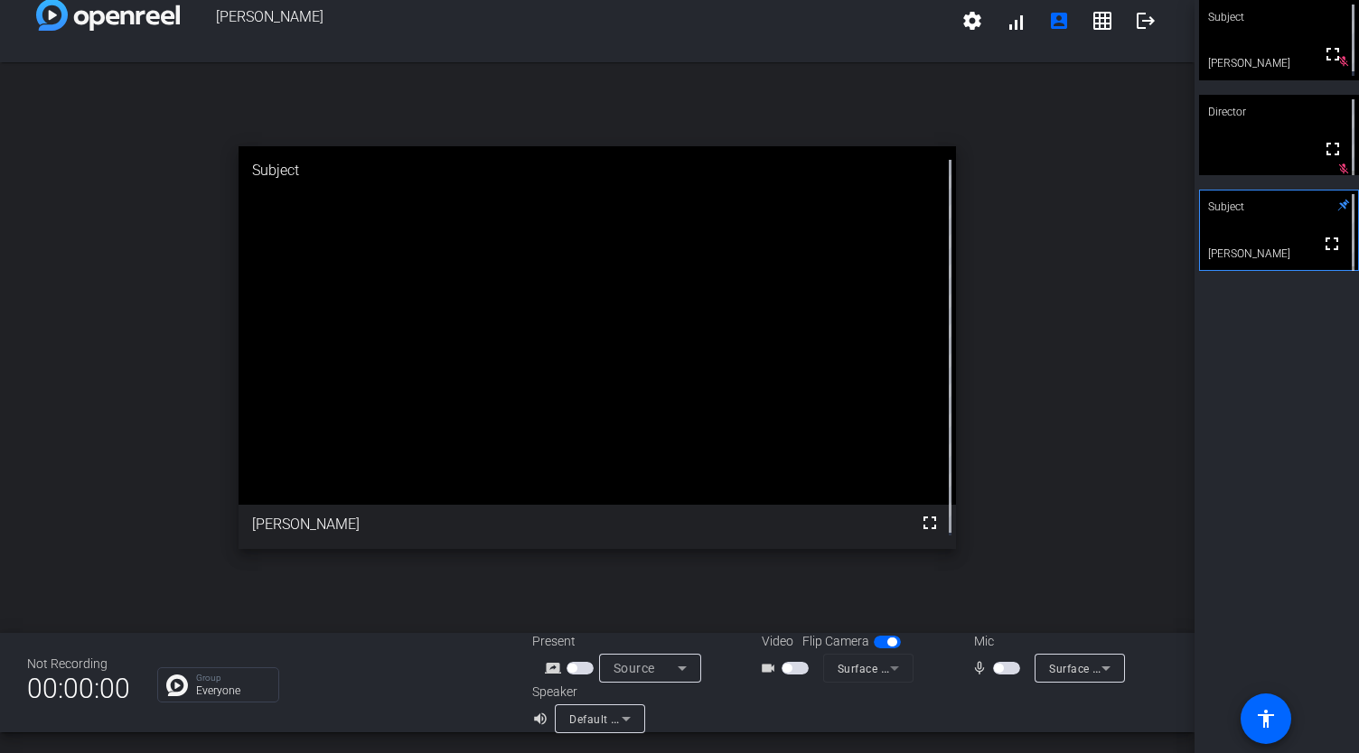
click at [454, 596] on div "open_in_new Subject fullscreen Piers Patten" at bounding box center [597, 347] width 1194 height 571
click at [1005, 669] on span "button" at bounding box center [1006, 668] width 27 height 13
click at [464, 618] on div "open_in_new Subject fullscreen Piers Patten" at bounding box center [597, 347] width 1194 height 571
click at [544, 597] on div "open_in_new Subject fullscreen Piers Patten" at bounding box center [597, 347] width 1194 height 571
click at [430, 592] on div "open_in_new Subject fullscreen Piers Patten" at bounding box center [597, 347] width 1194 height 571
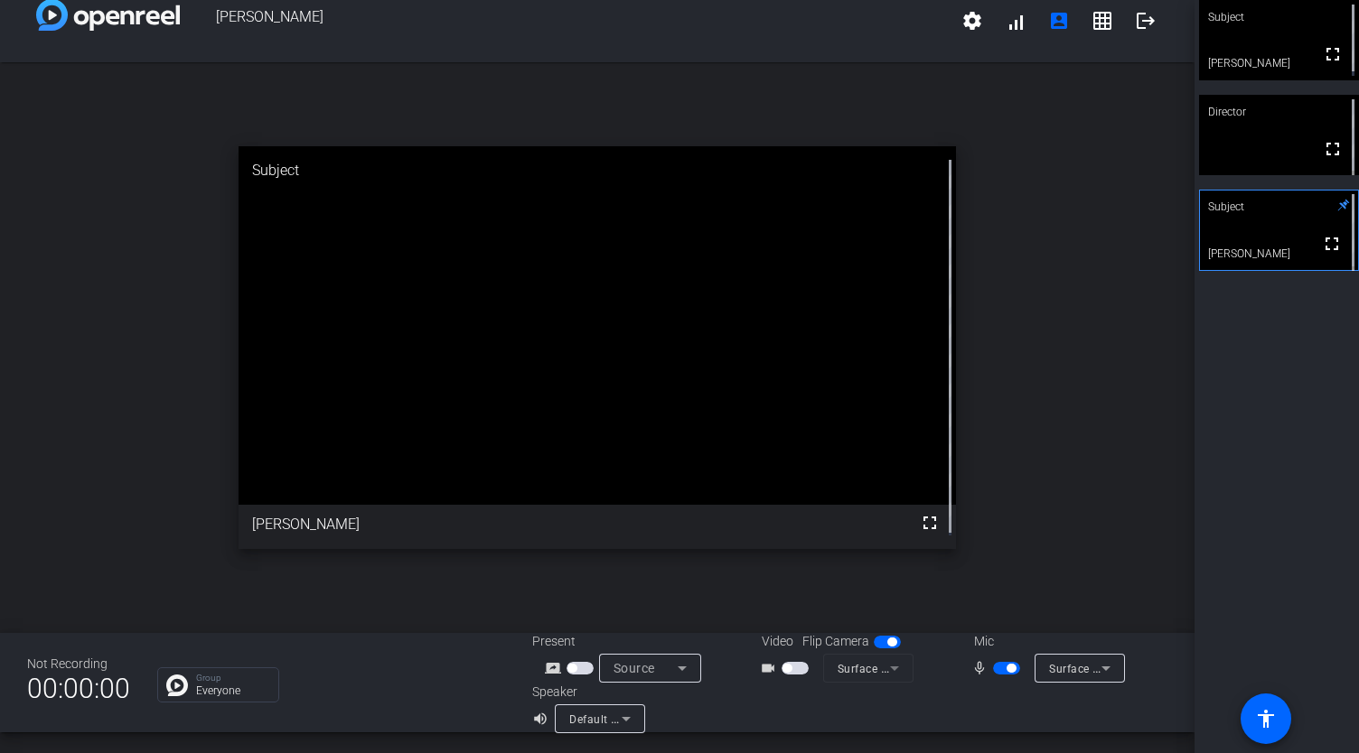
click at [570, 608] on div "open_in_new Subject fullscreen Piers Patten" at bounding box center [597, 347] width 1194 height 571
click at [997, 673] on span "button" at bounding box center [1006, 668] width 27 height 13
click at [387, 608] on div "open_in_new Subject fullscreen Piers Patten" at bounding box center [597, 347] width 1194 height 571
click at [998, 673] on span "button" at bounding box center [1006, 668] width 27 height 13
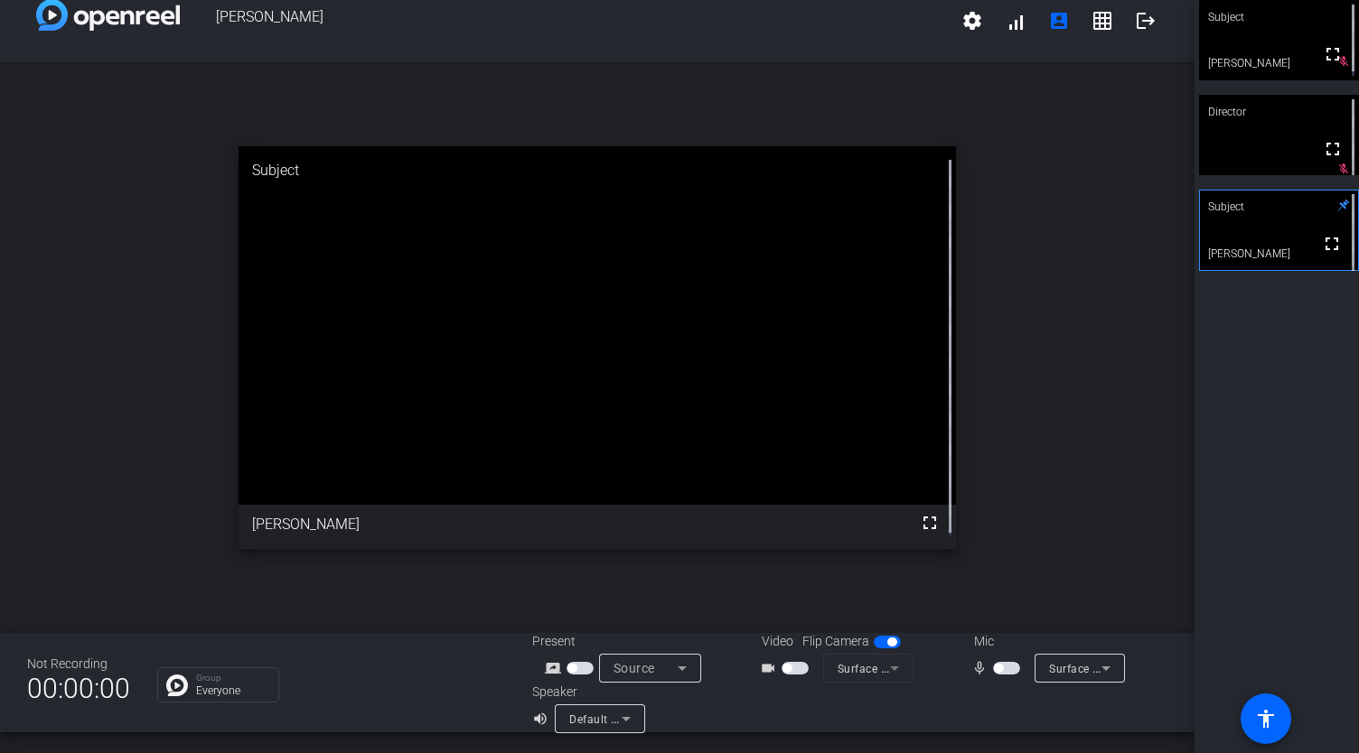
click at [1008, 671] on span "button" at bounding box center [1006, 668] width 27 height 13
click at [387, 565] on div "open_in_new Subject fullscreen Piers Patten" at bounding box center [597, 347] width 1194 height 571
drag, startPoint x: 342, startPoint y: 610, endPoint x: 451, endPoint y: 611, distance: 108.4
click at [342, 610] on div "open_in_new Subject fullscreen Piers Patten" at bounding box center [597, 347] width 1194 height 571
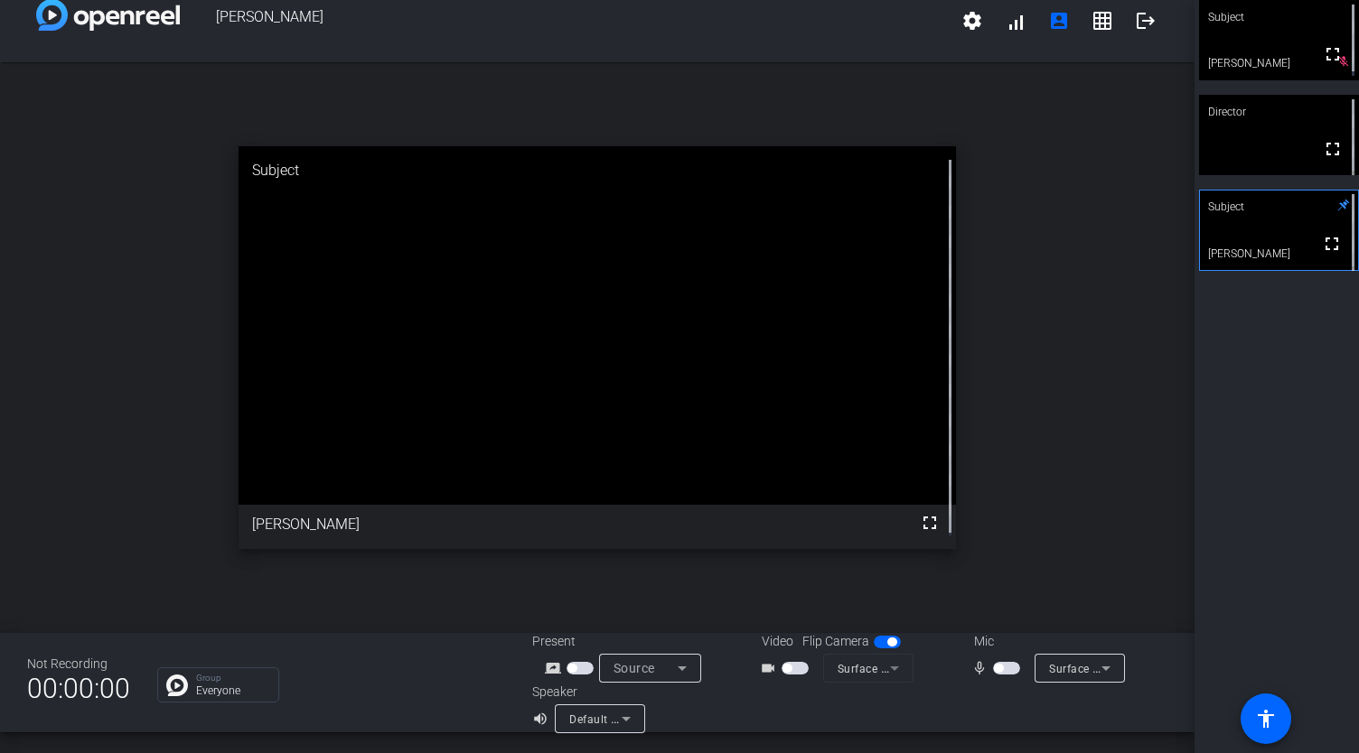
click at [994, 670] on span "button" at bounding box center [998, 668] width 9 height 9
click at [998, 664] on span "button" at bounding box center [1006, 668] width 27 height 13
click at [491, 583] on div "open_in_new Subject fullscreen Piers Patten" at bounding box center [597, 347] width 1194 height 571
click at [515, 608] on div "open_in_new Subject fullscreen Piers Patten" at bounding box center [597, 347] width 1194 height 571
click at [997, 672] on span "button" at bounding box center [1006, 668] width 27 height 13
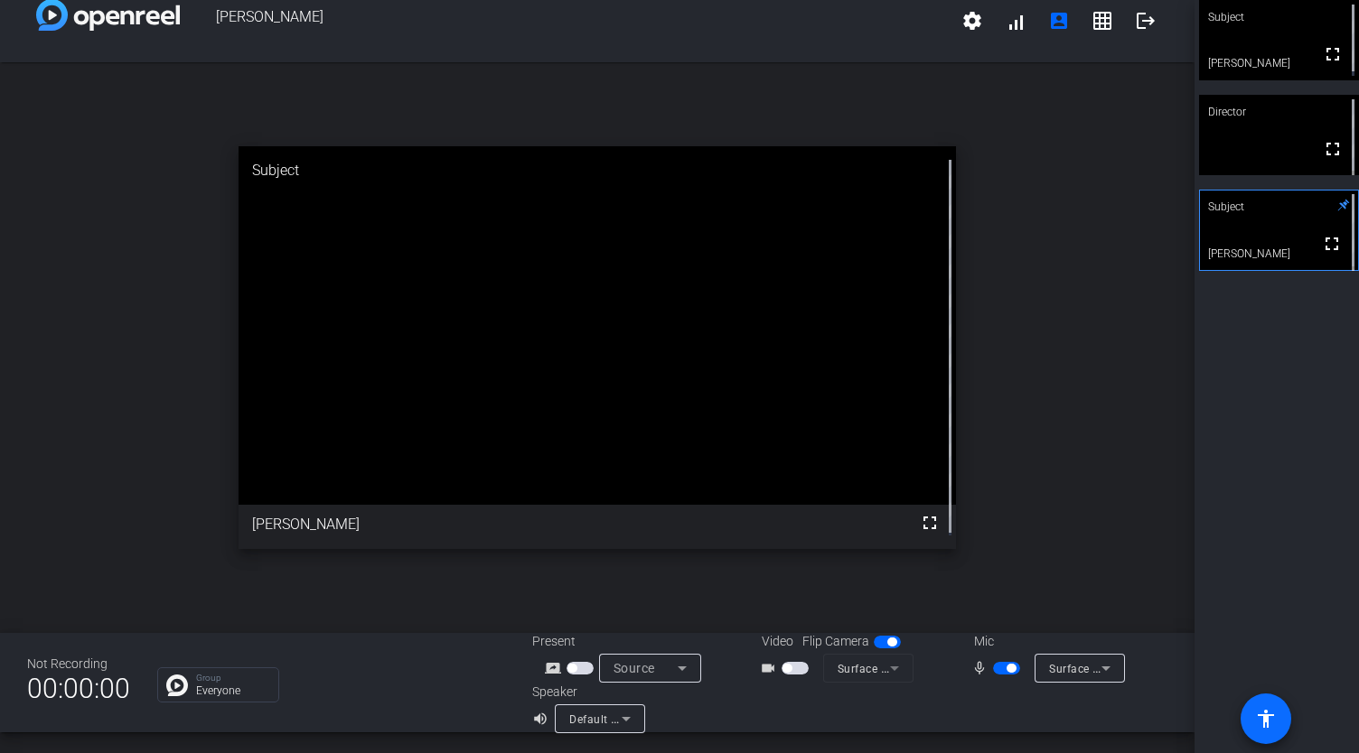
click at [1272, 723] on mat-icon "accessibility" at bounding box center [1266, 719] width 22 height 22
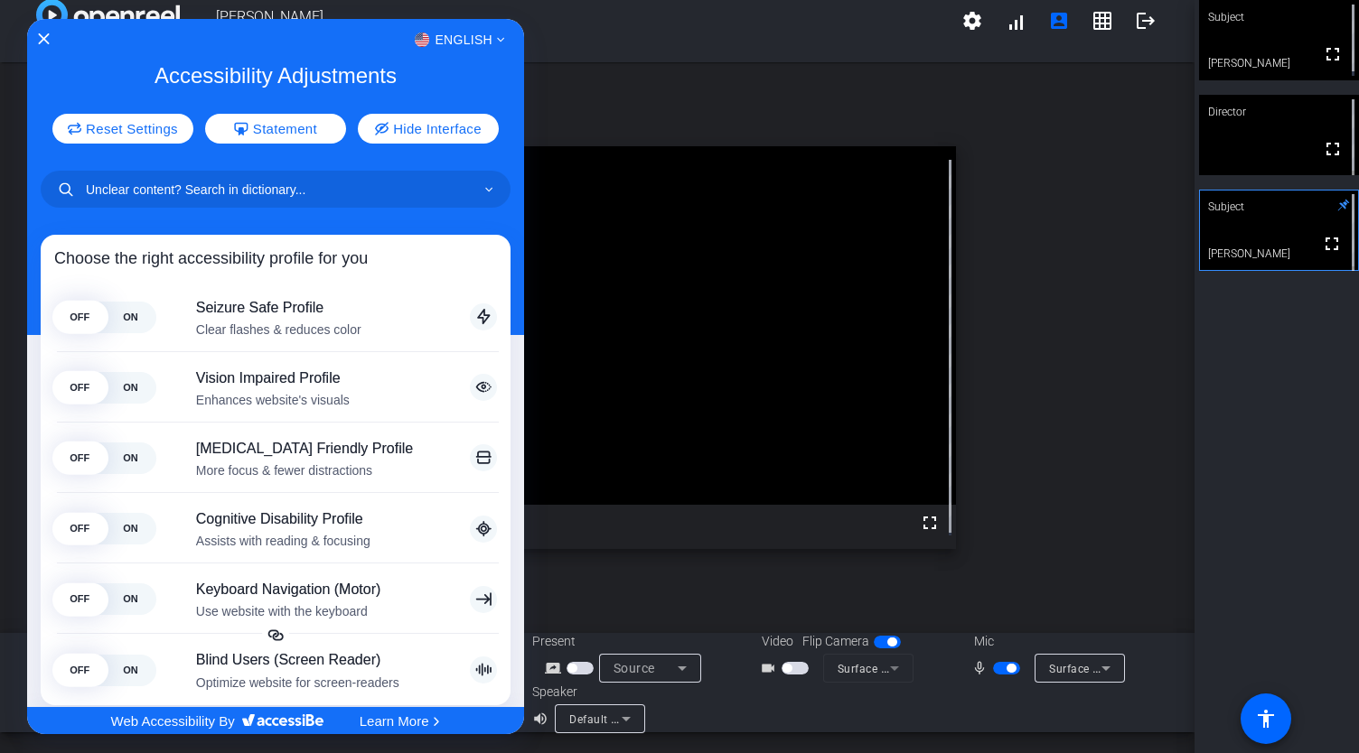
click at [1125, 561] on div at bounding box center [679, 376] width 1359 height 753
